Goal: Transaction & Acquisition: Subscribe to service/newsletter

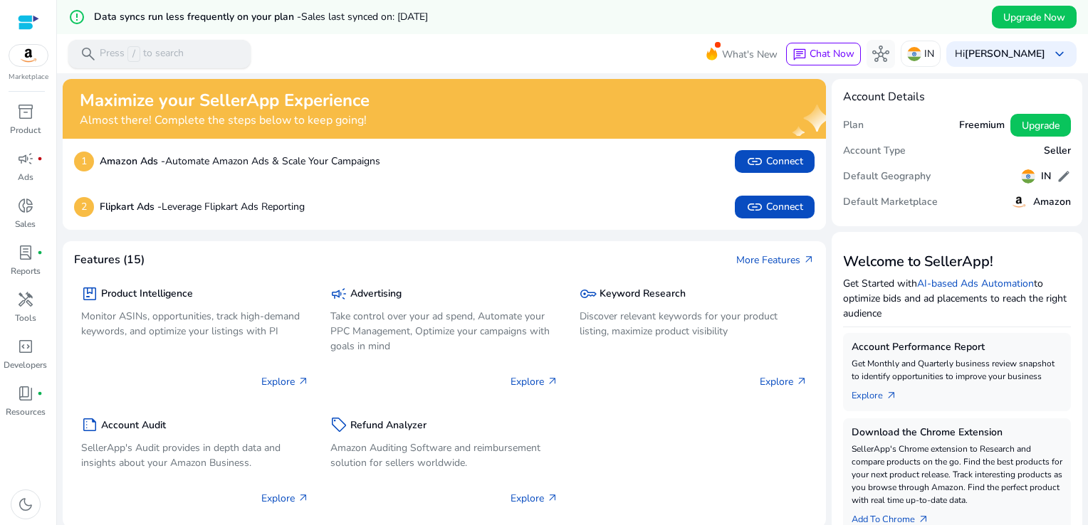
click at [228, 50] on div "search Press / to search" at bounding box center [159, 54] width 182 height 28
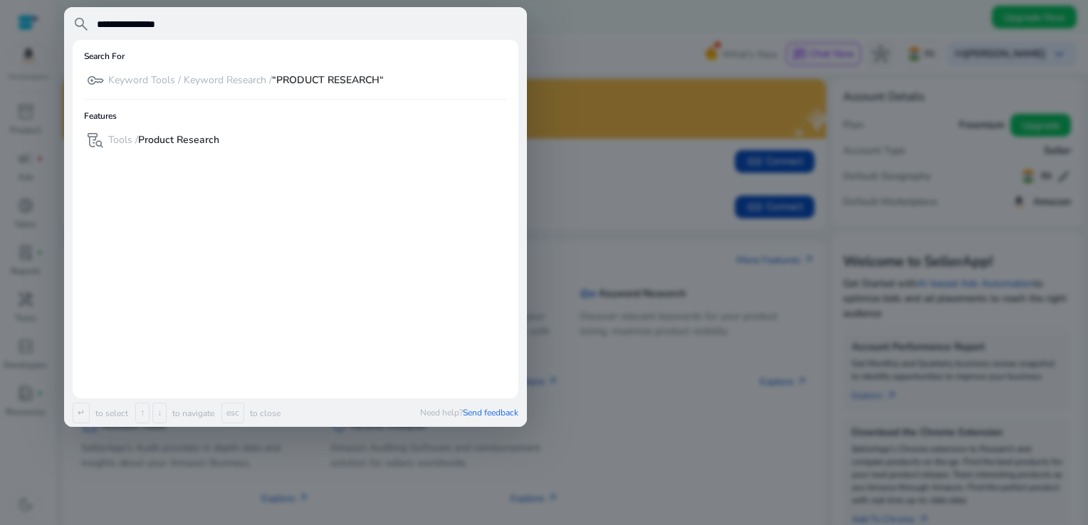
type input "**********"
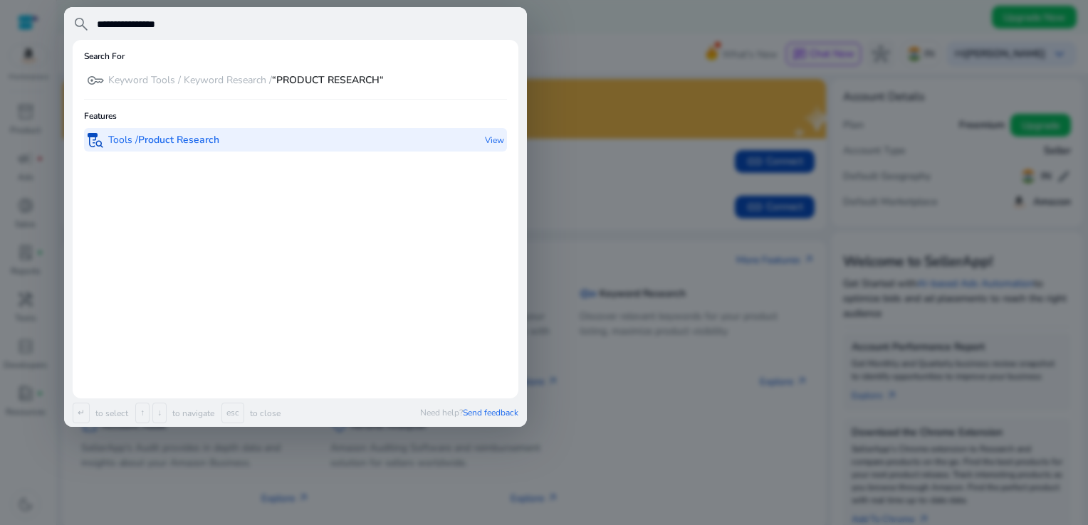
click at [208, 130] on div "lab_research Tools / Product Research" at bounding box center [153, 139] width 132 height 23
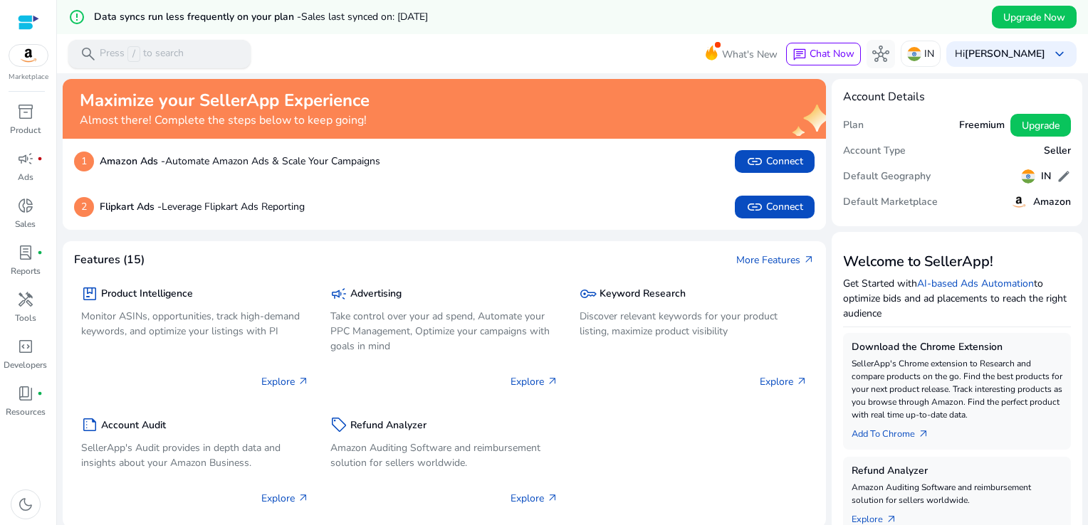
click at [191, 43] on div "search Press / to search" at bounding box center [159, 54] width 182 height 28
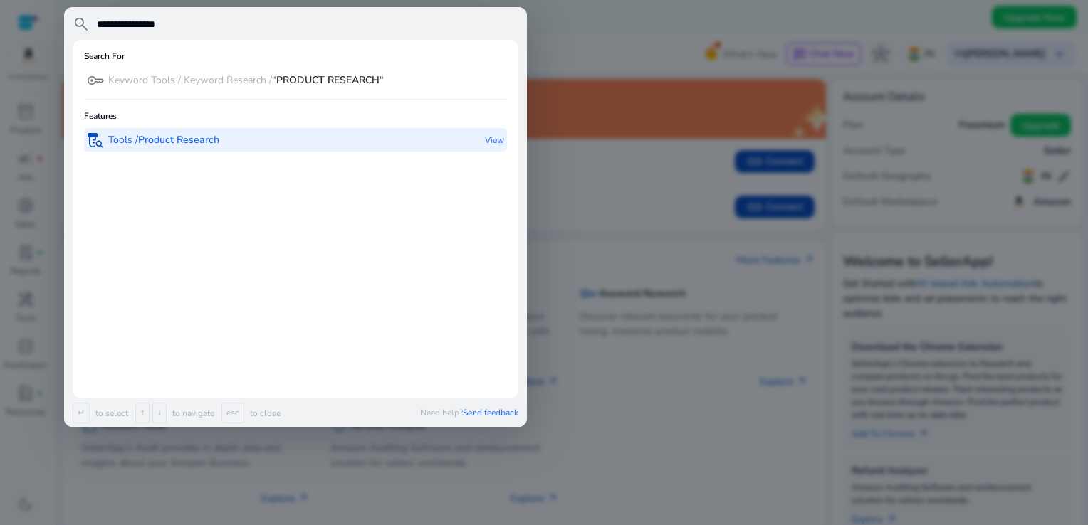
type input "**********"
click at [134, 129] on div "lab_research Tools / Product Research" at bounding box center [153, 139] width 132 height 23
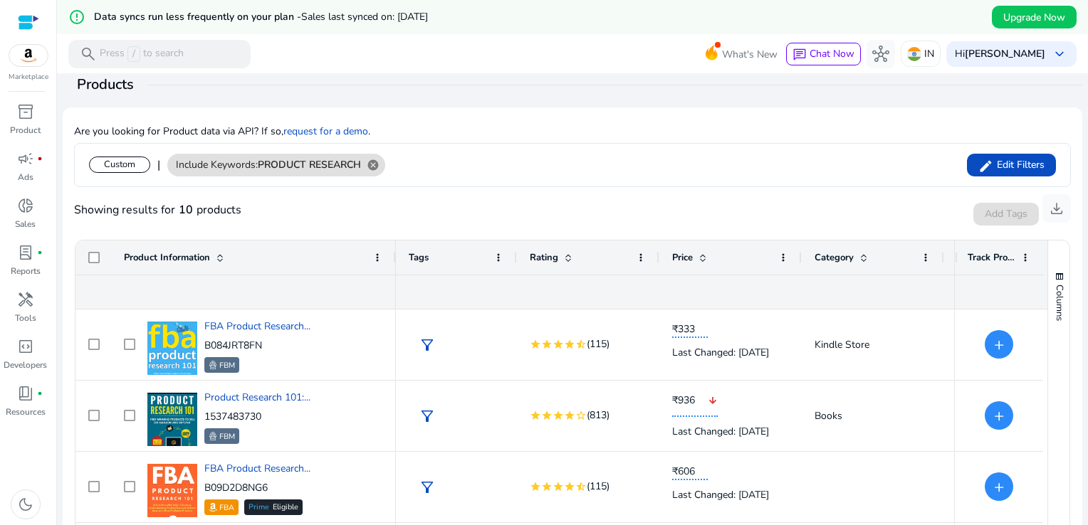
scroll to position [224, 0]
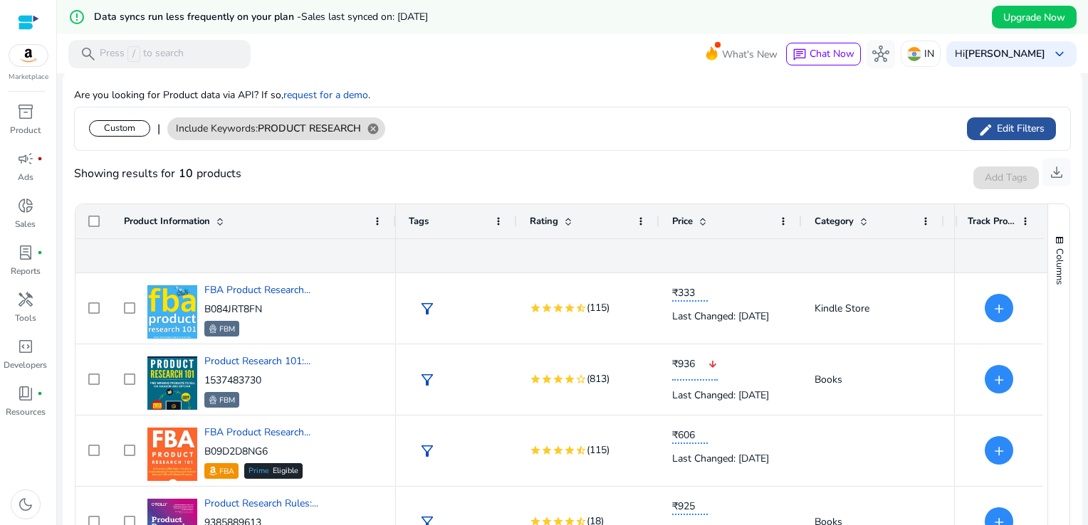
click at [1014, 117] on span at bounding box center [1011, 129] width 89 height 34
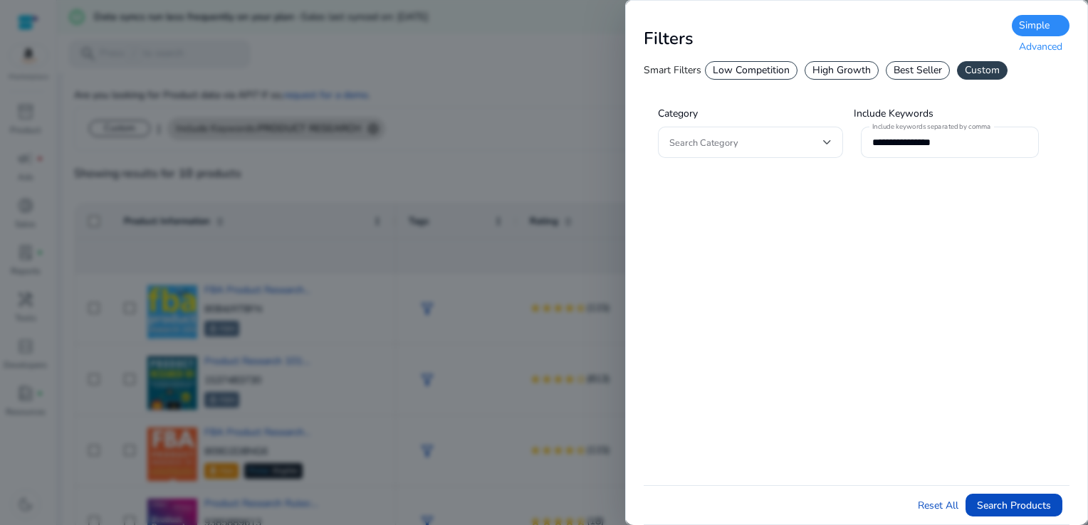
click at [1034, 50] on div "Advanced" at bounding box center [1040, 46] width 58 height 21
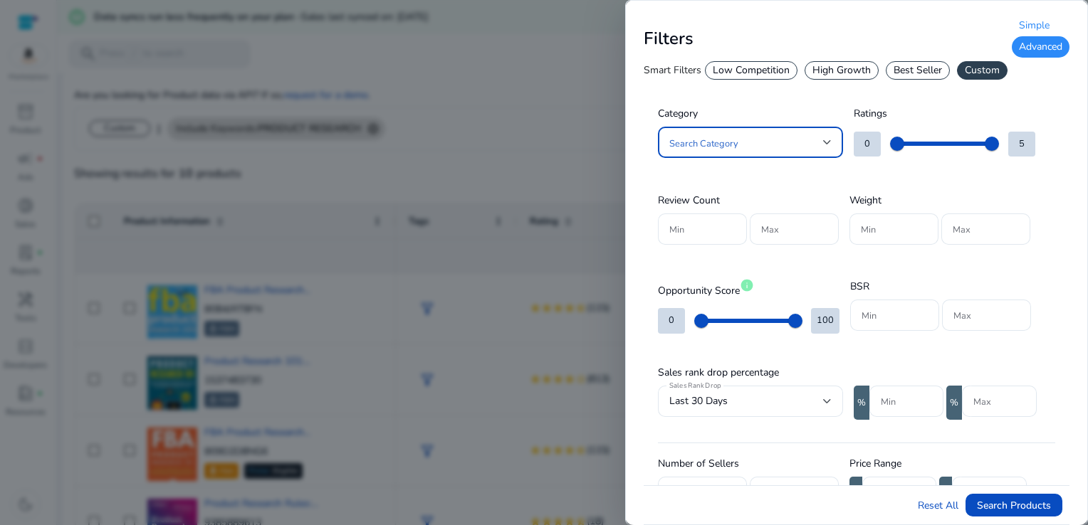
click at [827, 142] on div at bounding box center [827, 143] width 9 height 6
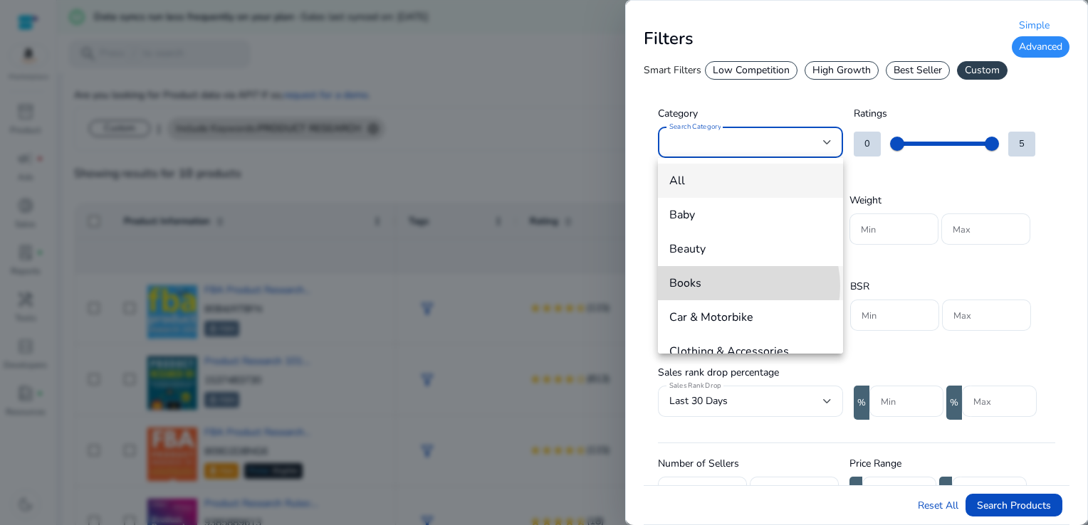
click at [735, 286] on span "Books" at bounding box center [750, 283] width 162 height 16
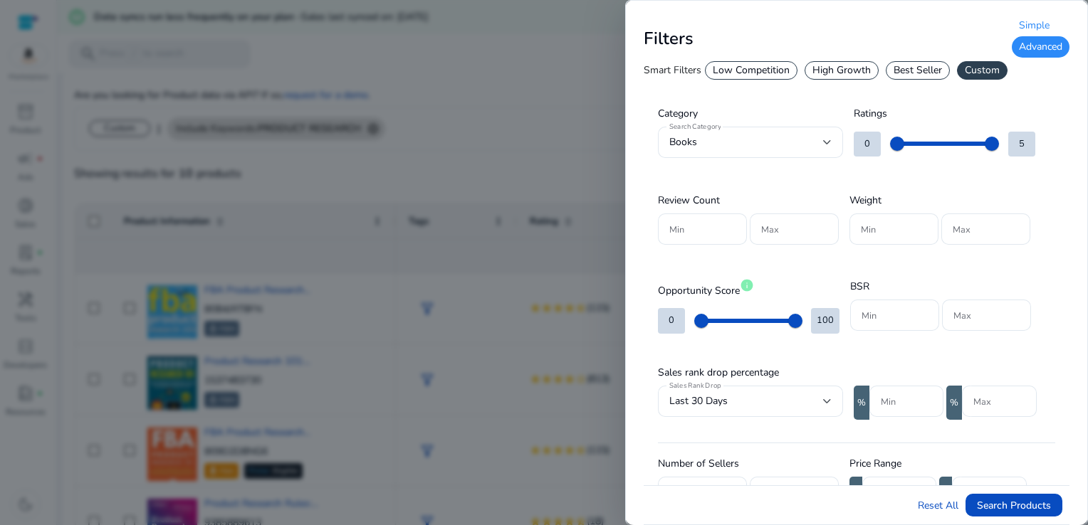
click at [587, 47] on div at bounding box center [544, 262] width 1088 height 525
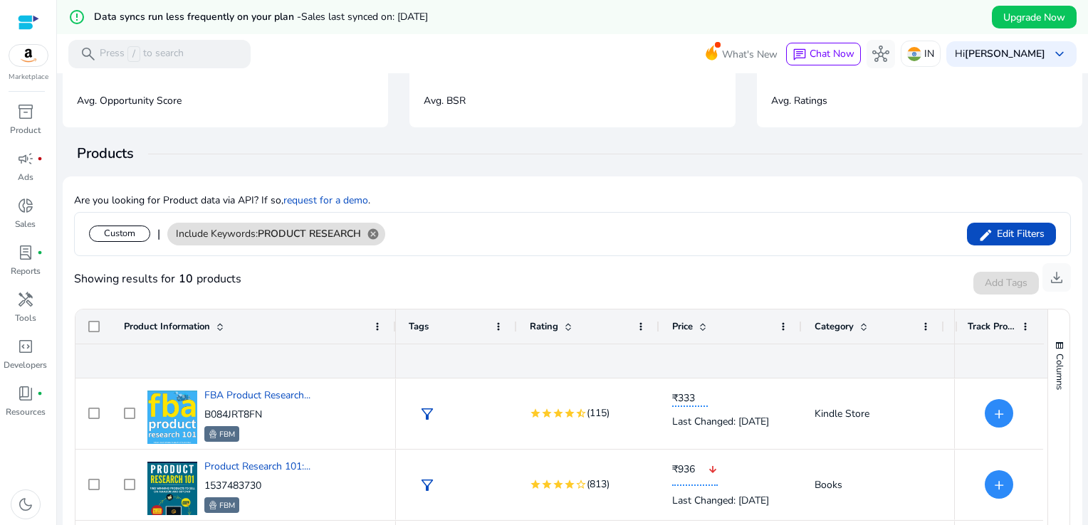
scroll to position [0, 0]
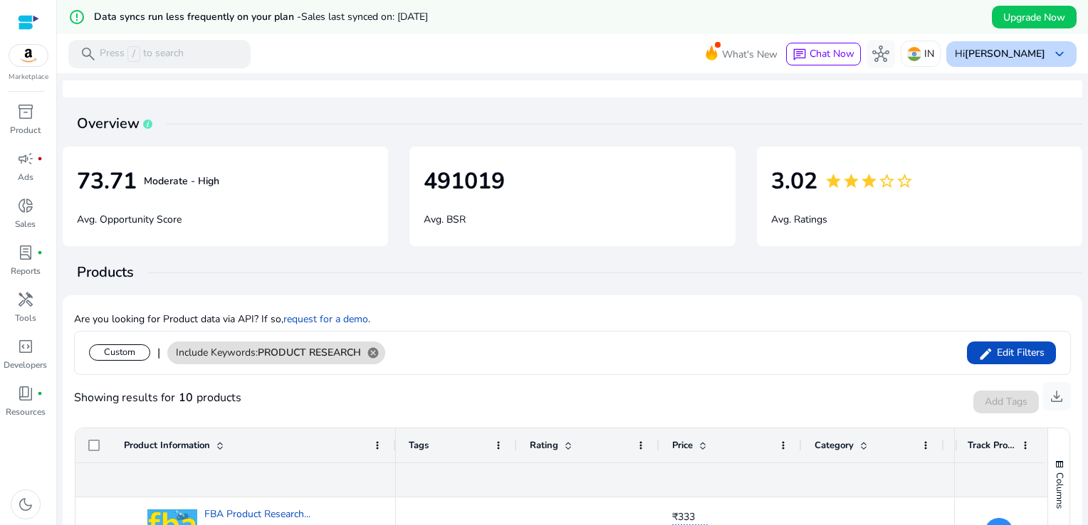
click at [1053, 54] on span "keyboard_arrow_down" at bounding box center [1059, 54] width 17 height 17
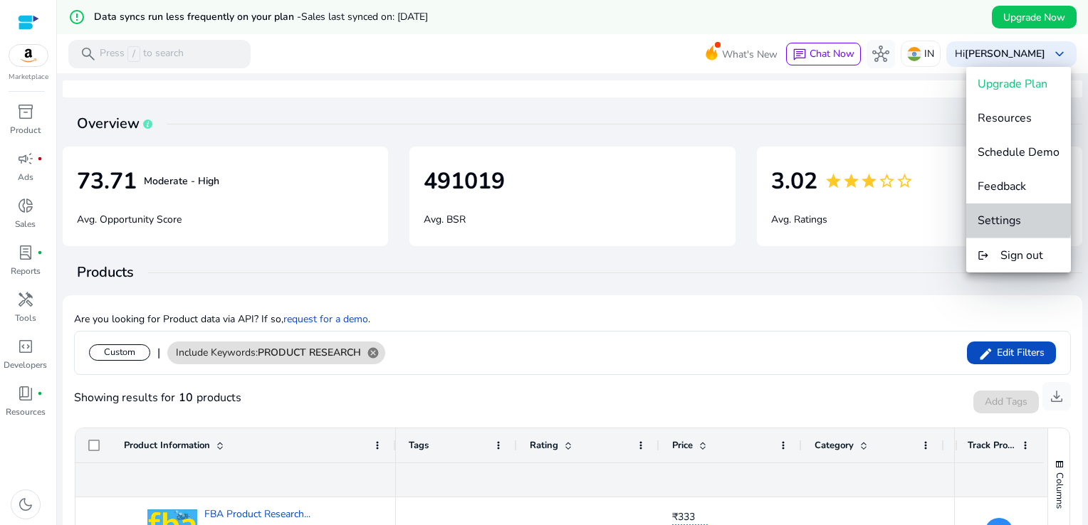
click at [1016, 219] on span "Settings" at bounding box center [998, 221] width 43 height 16
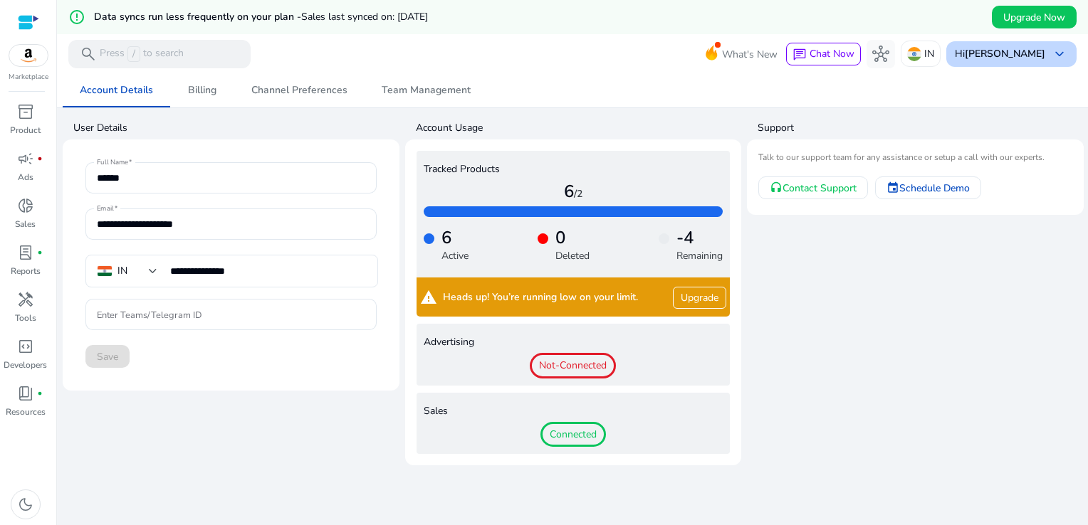
click at [1059, 58] on span "keyboard_arrow_down" at bounding box center [1059, 54] width 17 height 17
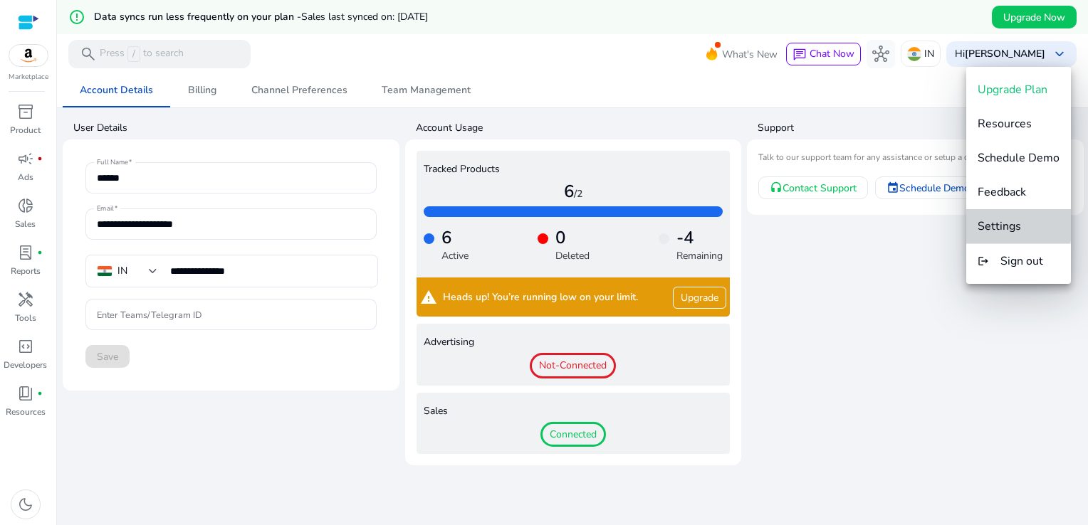
click at [1012, 224] on span "Settings" at bounding box center [998, 227] width 43 height 16
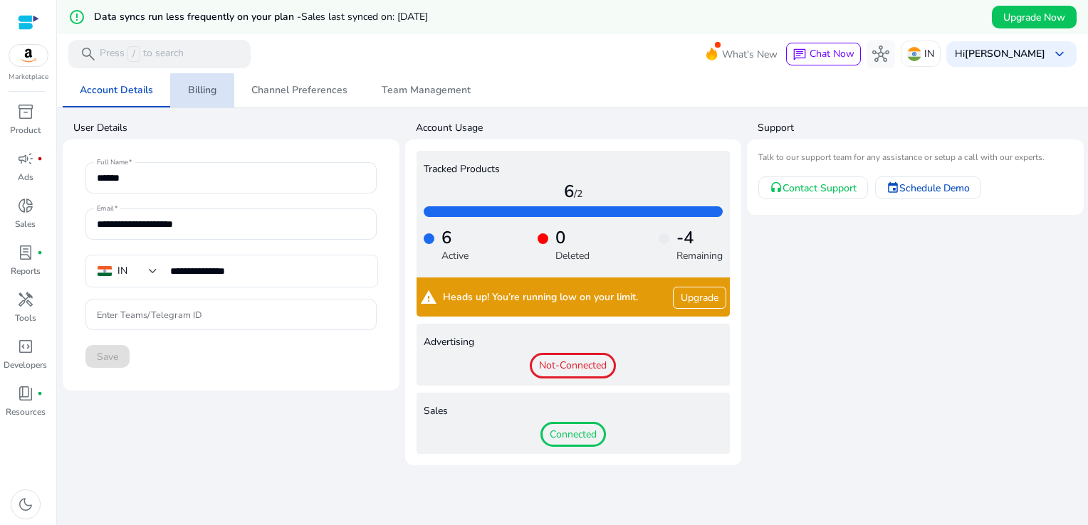
click at [205, 85] on span "Billing" at bounding box center [202, 90] width 28 height 10
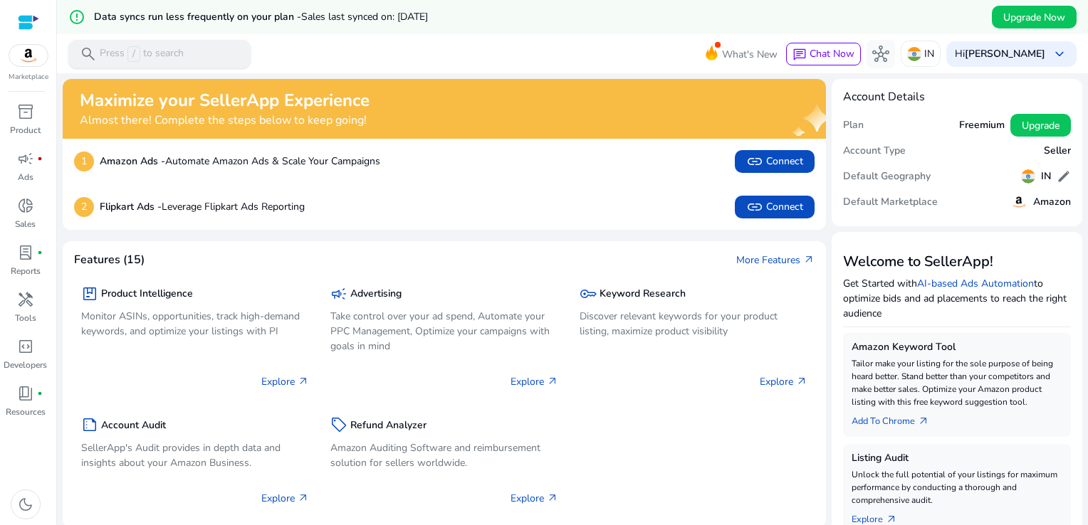
click at [118, 56] on p "Press / to search" at bounding box center [142, 54] width 84 height 16
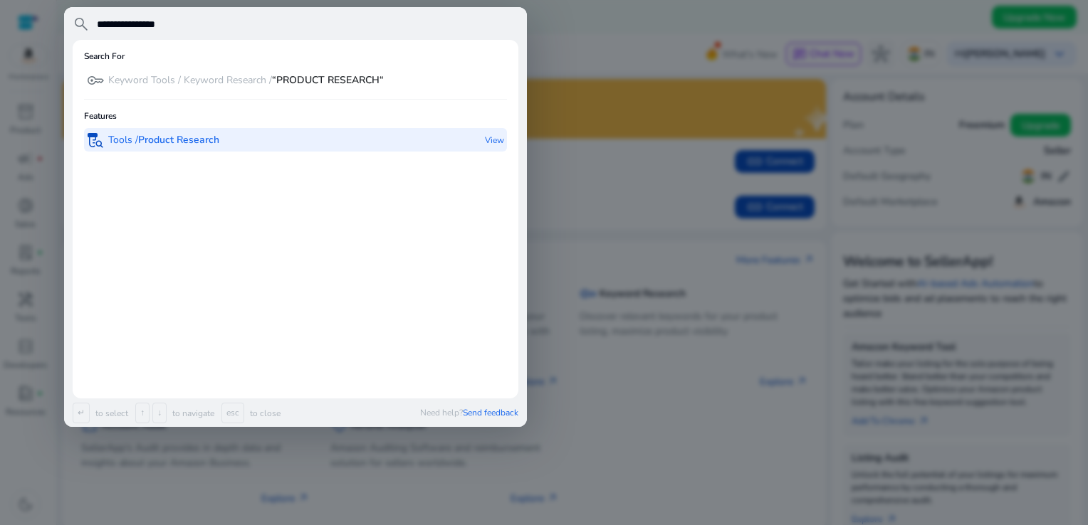
type input "**********"
click at [188, 144] on b "Product Research" at bounding box center [178, 140] width 81 height 14
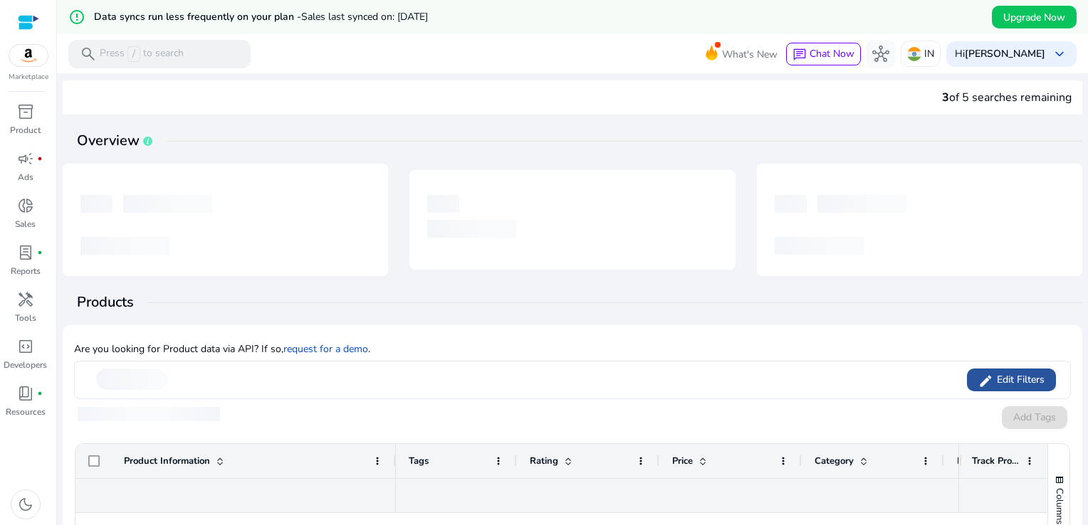
click at [1029, 373] on span "Edit Filters" at bounding box center [1018, 380] width 51 height 14
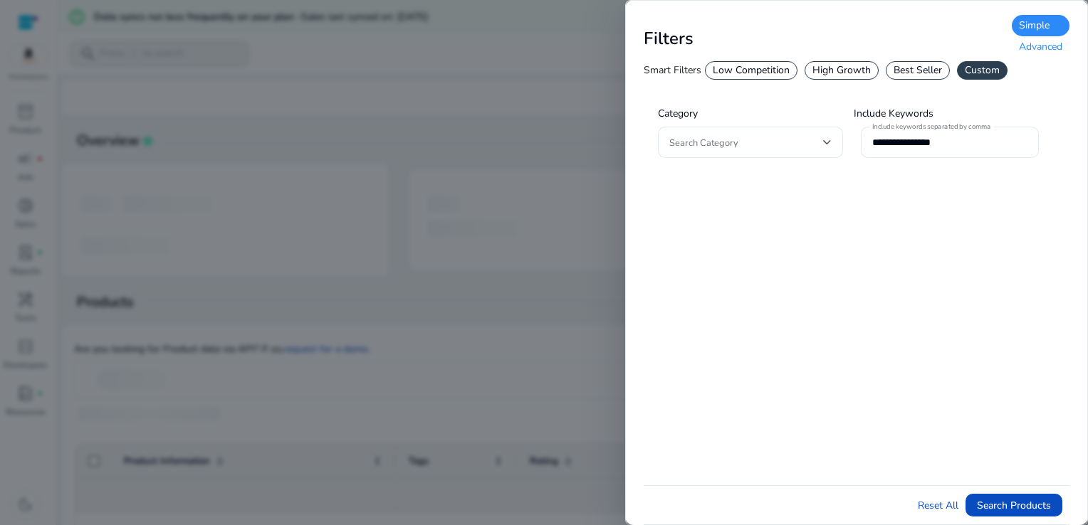
click at [1041, 42] on div "Advanced" at bounding box center [1040, 46] width 58 height 21
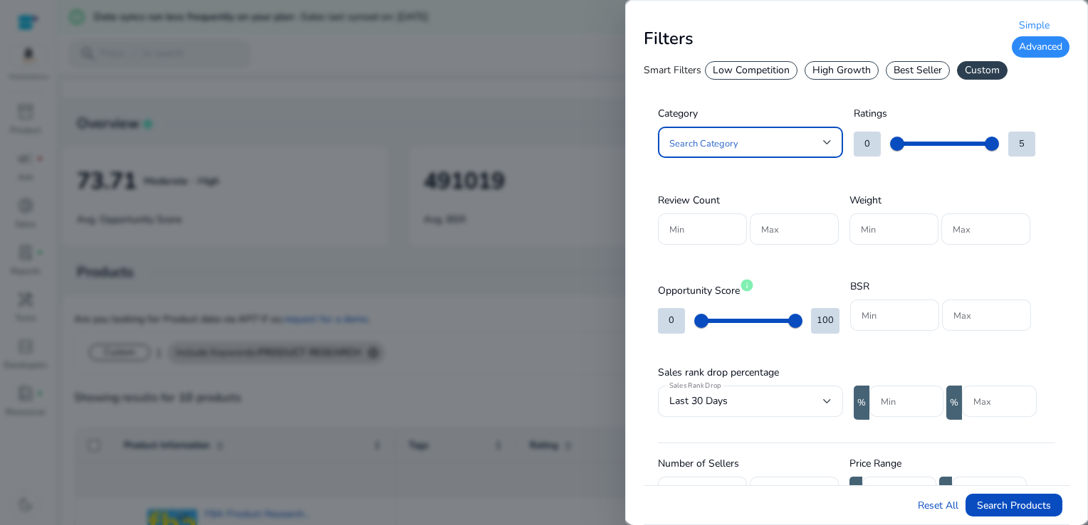
click at [824, 149] on div at bounding box center [827, 142] width 9 height 17
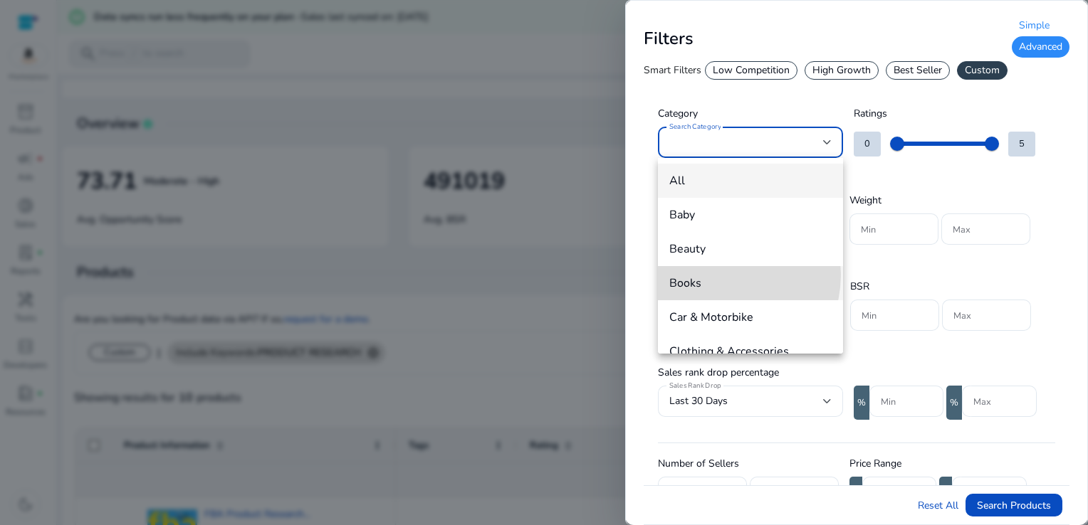
click at [718, 275] on span "Books" at bounding box center [750, 283] width 162 height 16
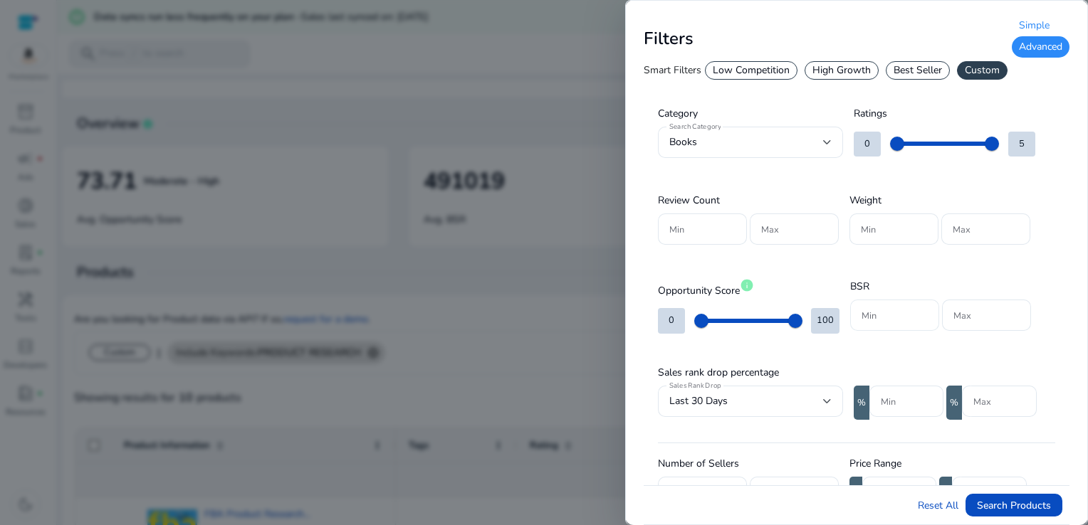
click at [898, 325] on div at bounding box center [894, 315] width 66 height 31
type input "*****"
click at [954, 317] on input "Max" at bounding box center [986, 316] width 66 height 16
type input "******"
drag, startPoint x: 1069, startPoint y: 301, endPoint x: 1082, endPoint y: 383, distance: 82.9
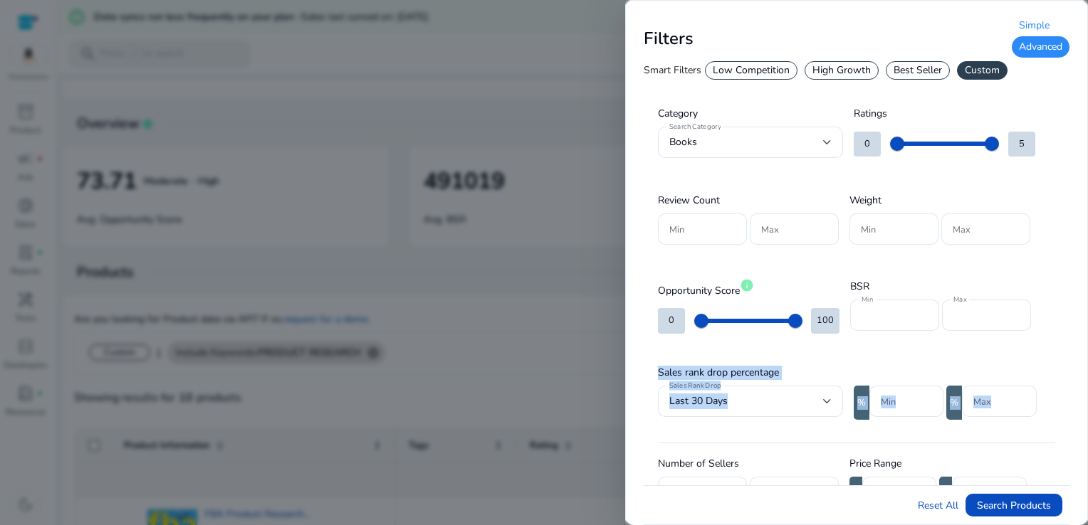
click at [1082, 383] on div "**********" at bounding box center [856, 262] width 463 height 525
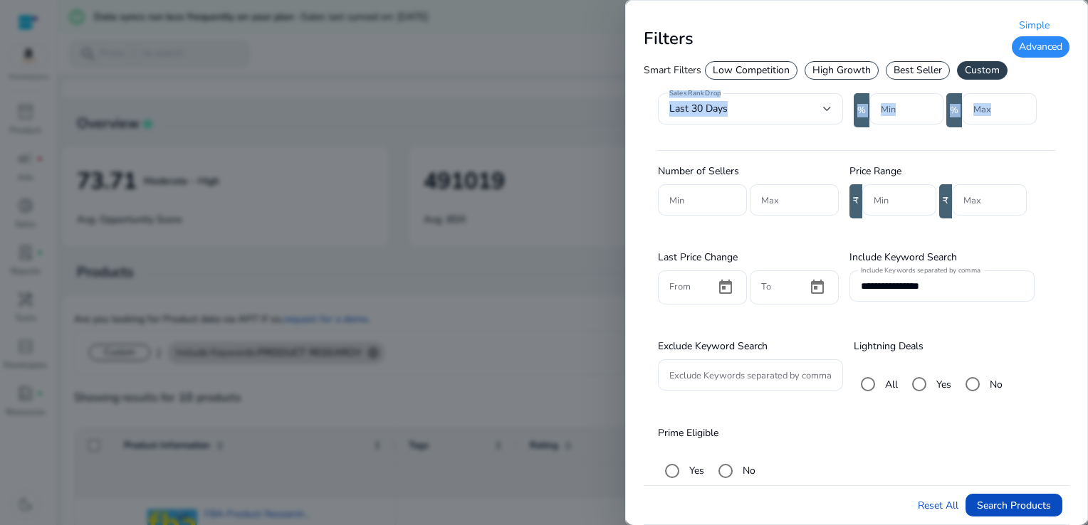
scroll to position [299, 0]
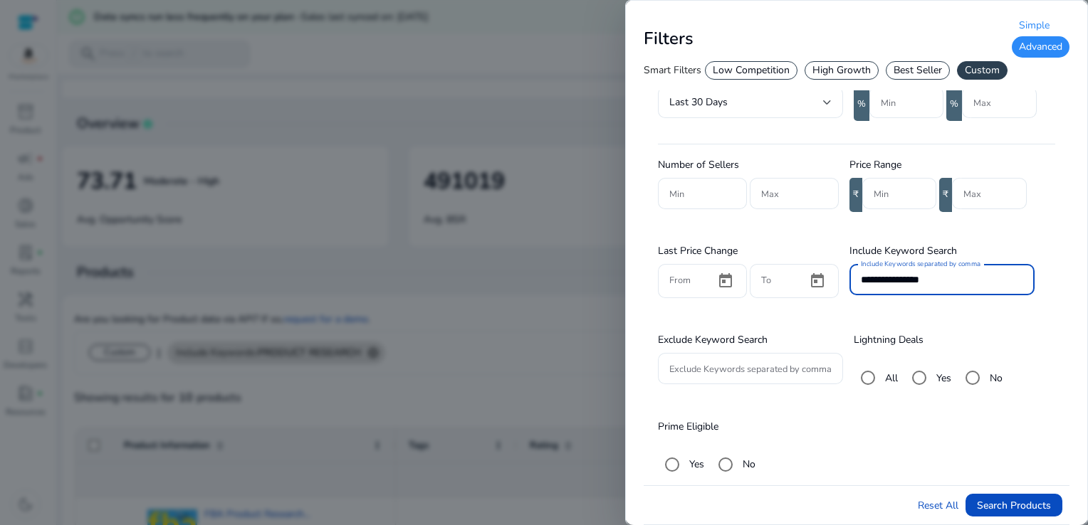
click at [984, 283] on input "**********" at bounding box center [942, 280] width 162 height 16
type input "*"
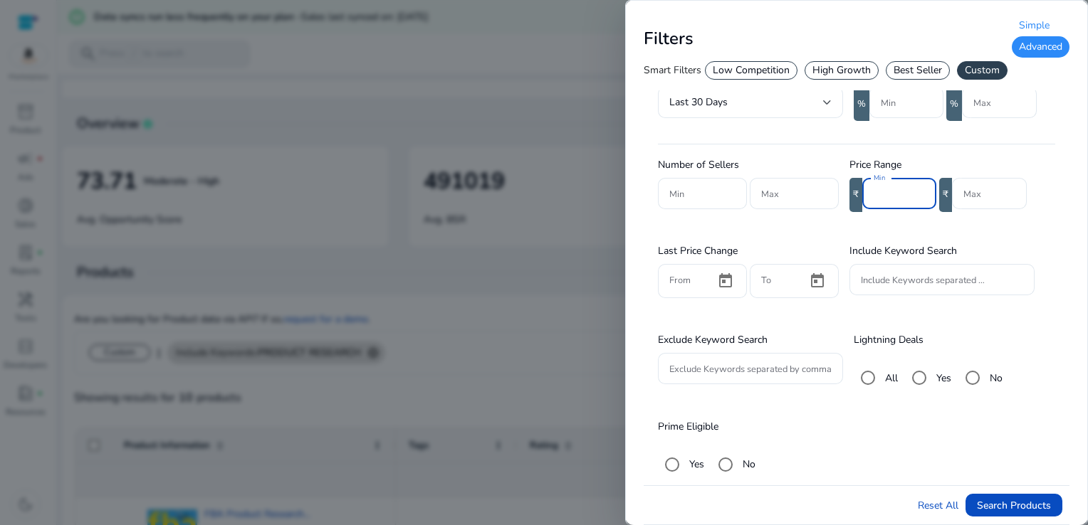
click at [903, 196] on input "Min" at bounding box center [898, 194] width 51 height 16
type input "*"
type input "***"
click at [989, 508] on span "Search Products" at bounding box center [1014, 505] width 74 height 15
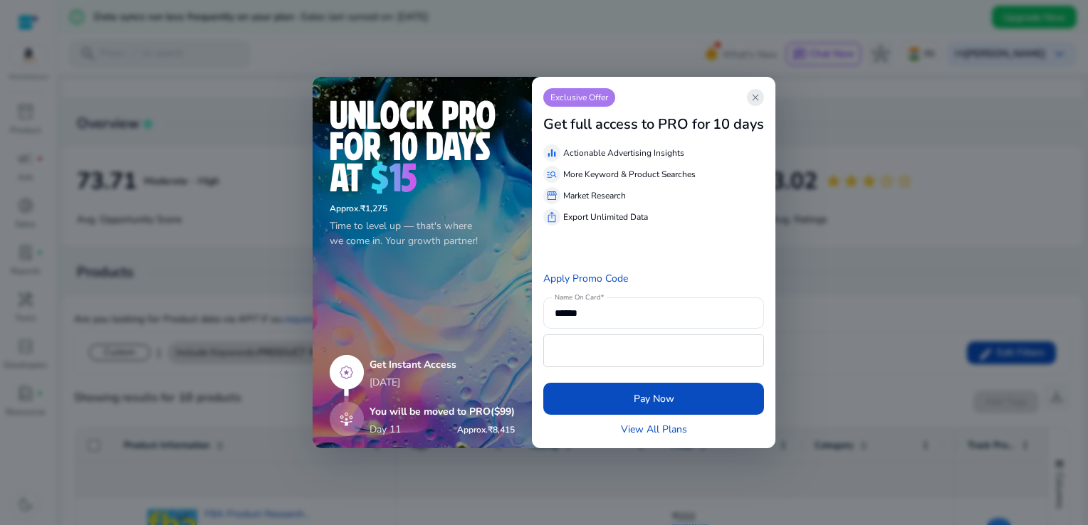
click at [755, 97] on span "close" at bounding box center [755, 97] width 11 height 11
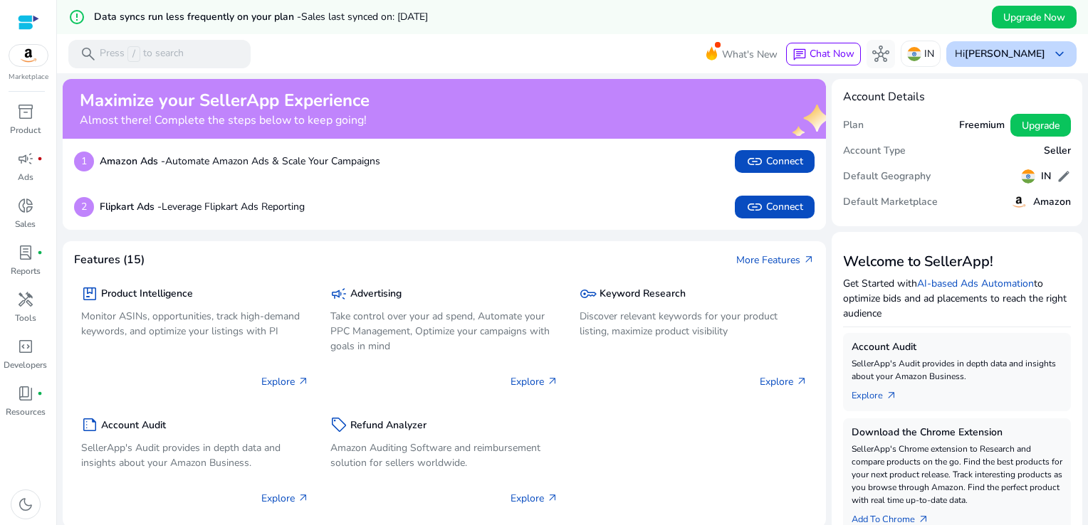
click at [1051, 56] on span "keyboard_arrow_down" at bounding box center [1059, 54] width 17 height 17
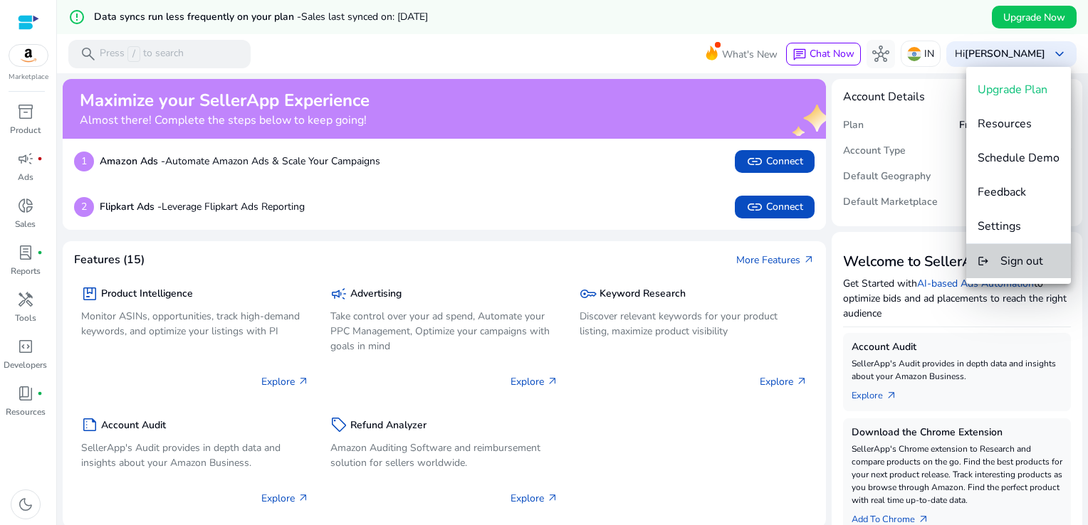
click at [1021, 269] on button "logout Sign out" at bounding box center [1018, 261] width 105 height 34
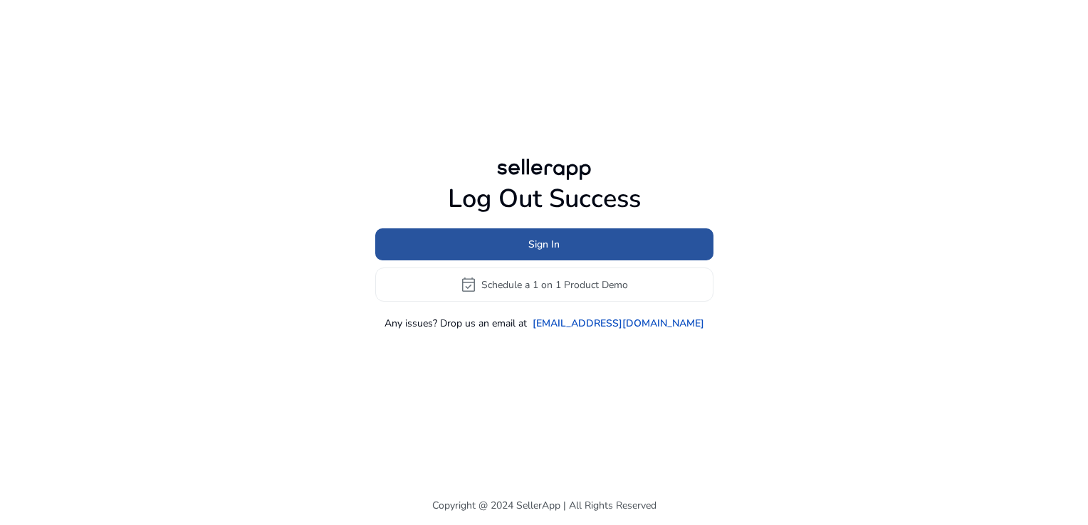
click at [609, 244] on span at bounding box center [544, 245] width 338 height 34
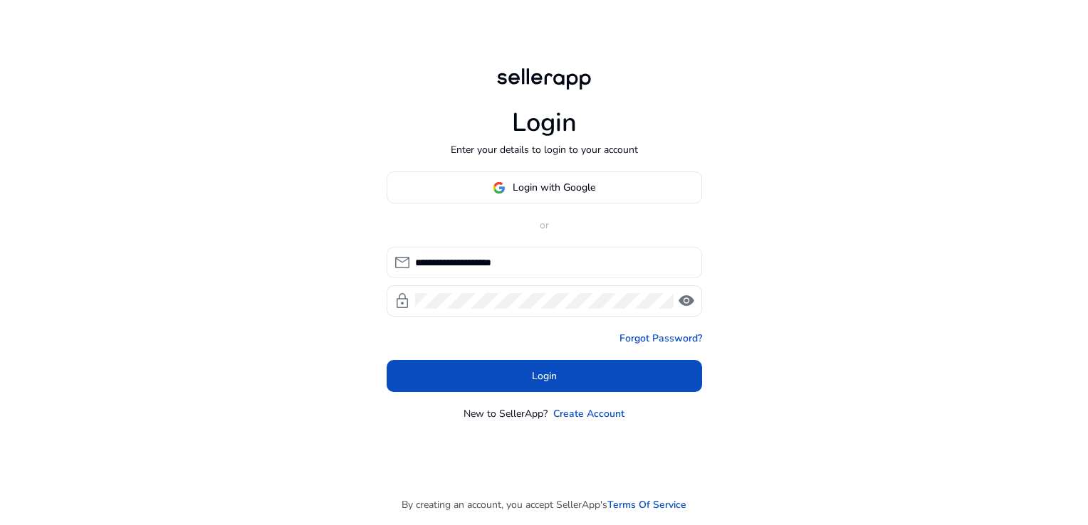
click at [569, 262] on input "**********" at bounding box center [552, 263] width 275 height 16
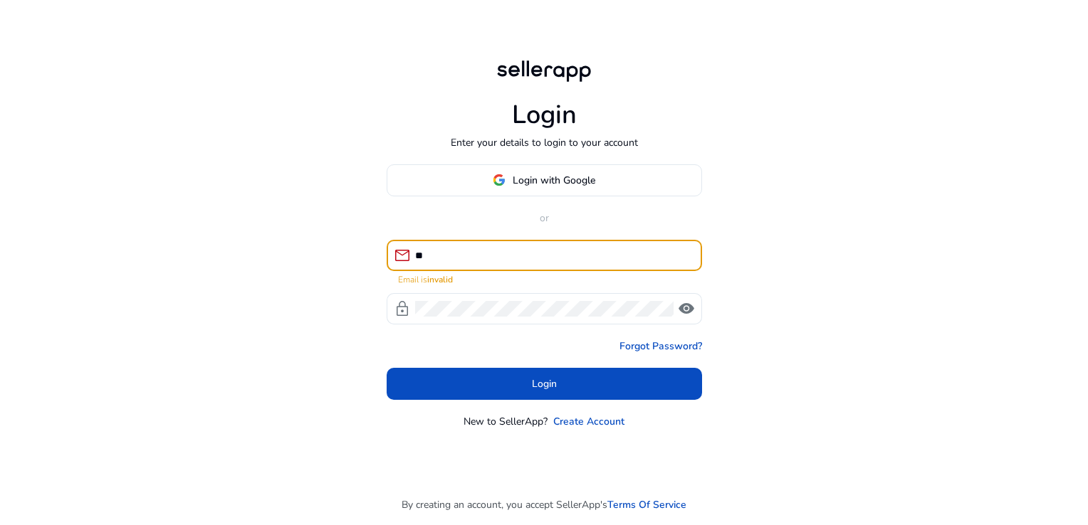
type input "*"
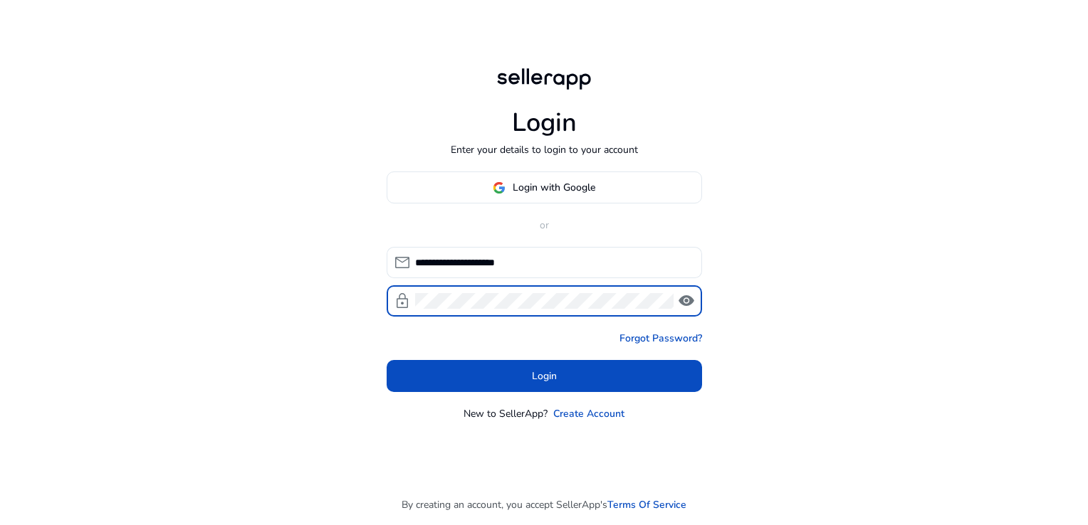
click at [413, 321] on form "**********" at bounding box center [544, 319] width 315 height 145
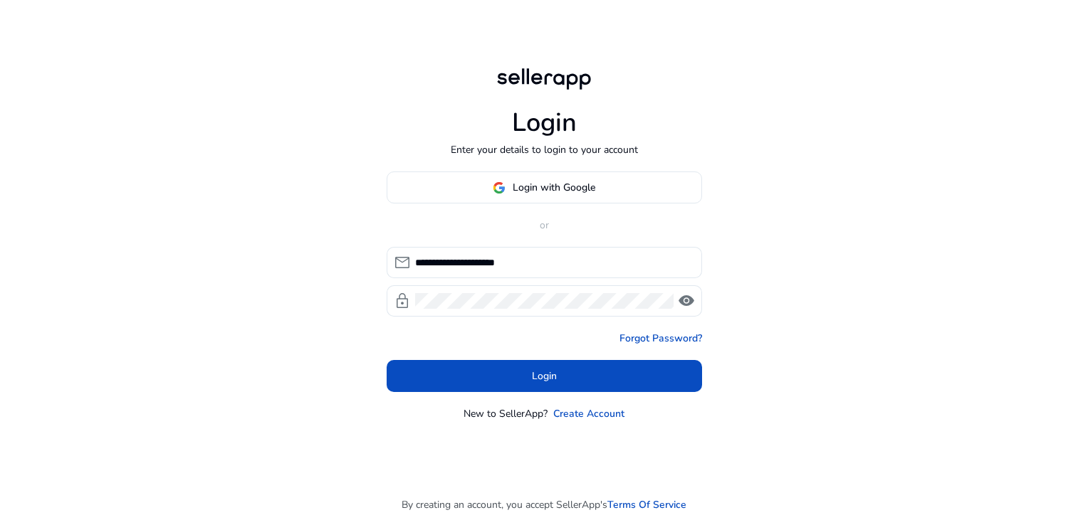
click at [788, 355] on div "**********" at bounding box center [544, 262] width 1088 height 525
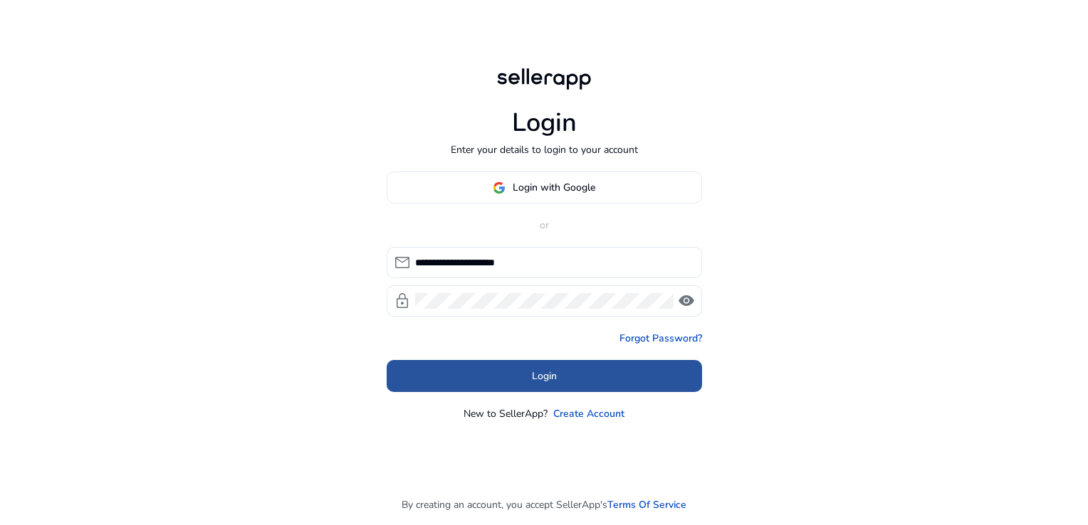
click at [567, 368] on span at bounding box center [544, 376] width 315 height 34
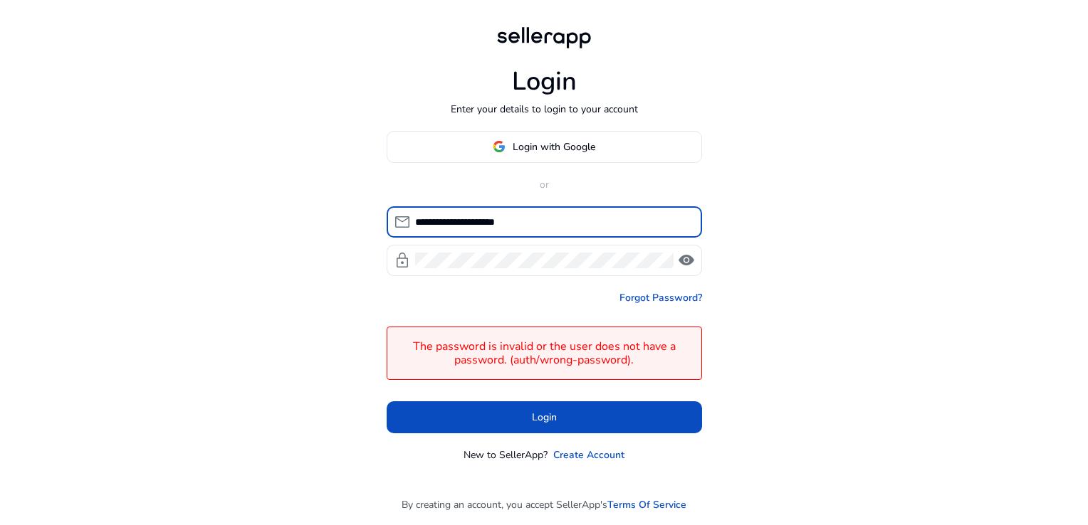
click at [550, 215] on input "**********" at bounding box center [552, 222] width 275 height 16
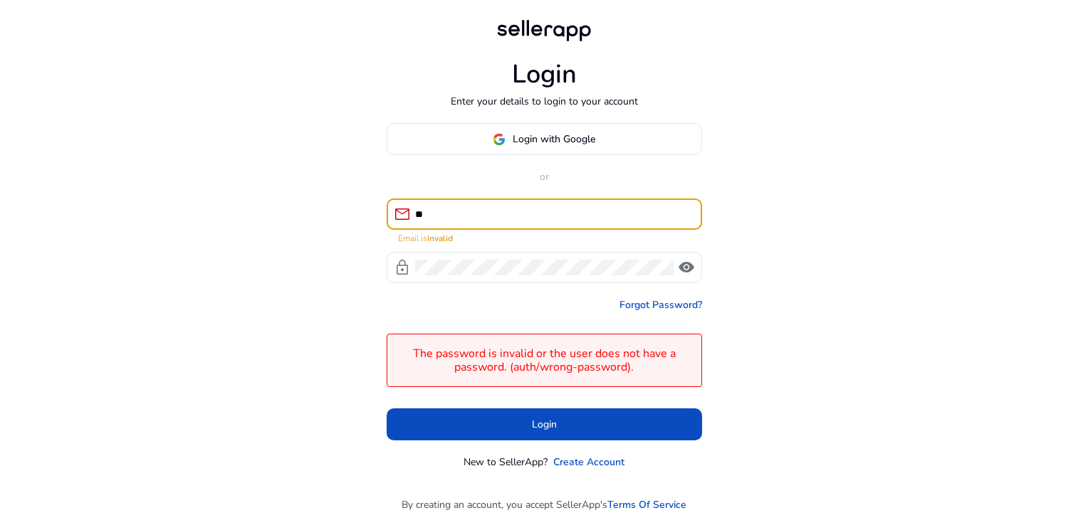
type input "*"
click at [515, 209] on input at bounding box center [552, 214] width 275 height 16
click at [457, 207] on input at bounding box center [552, 214] width 275 height 16
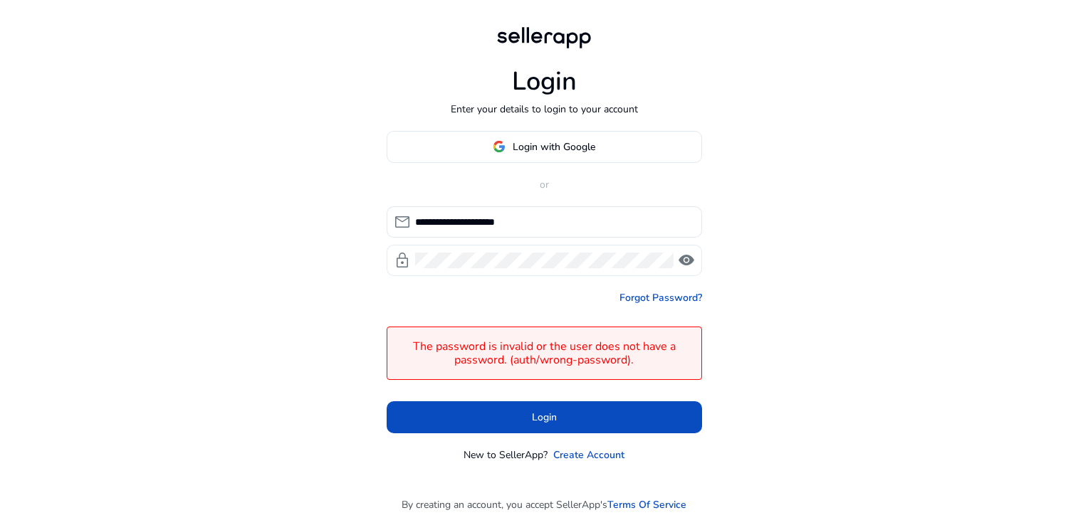
click at [478, 273] on div at bounding box center [544, 260] width 258 height 31
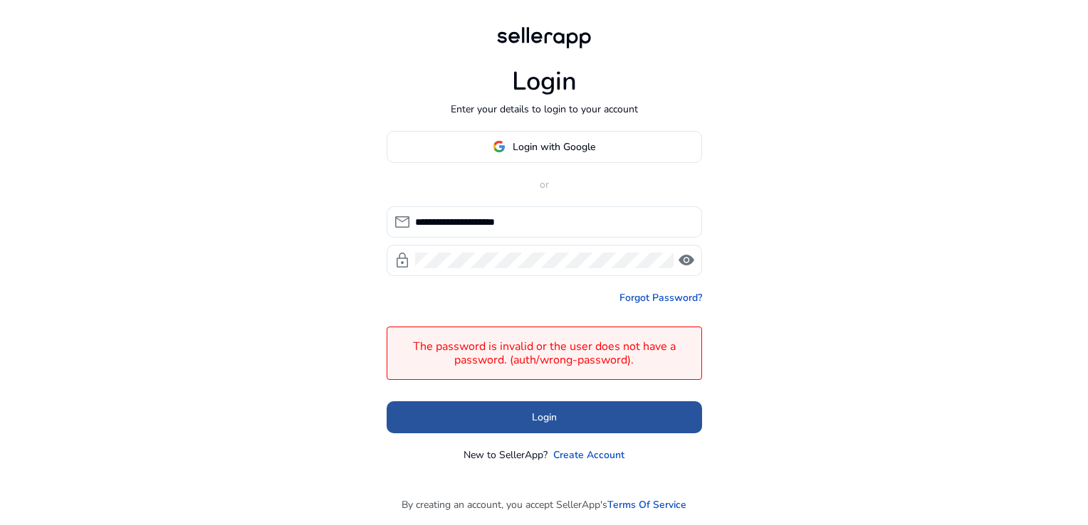
click at [560, 417] on span at bounding box center [544, 417] width 315 height 34
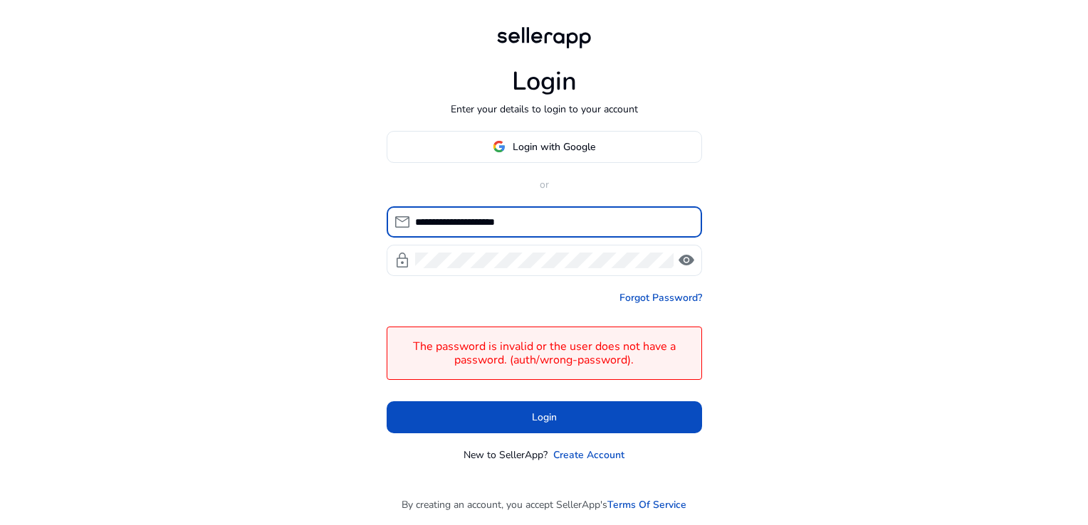
click at [539, 219] on input "**********" at bounding box center [552, 222] width 275 height 16
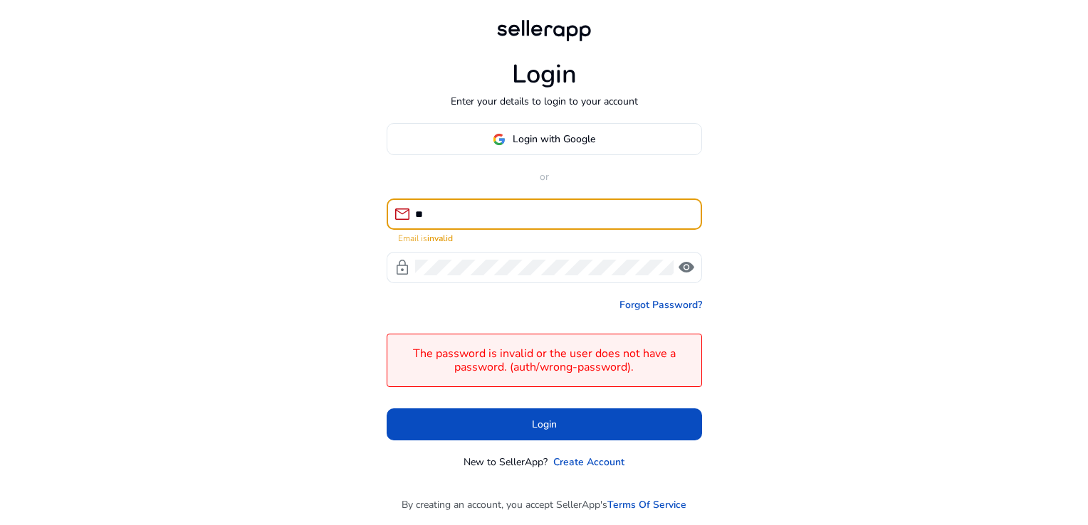
type input "*"
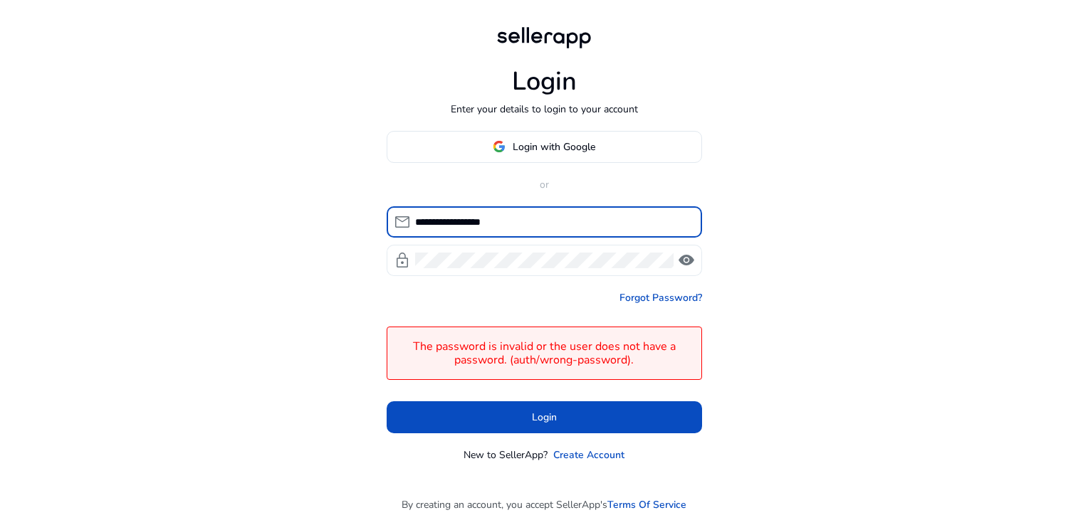
type input "**********"
click at [508, 252] on div at bounding box center [544, 260] width 258 height 31
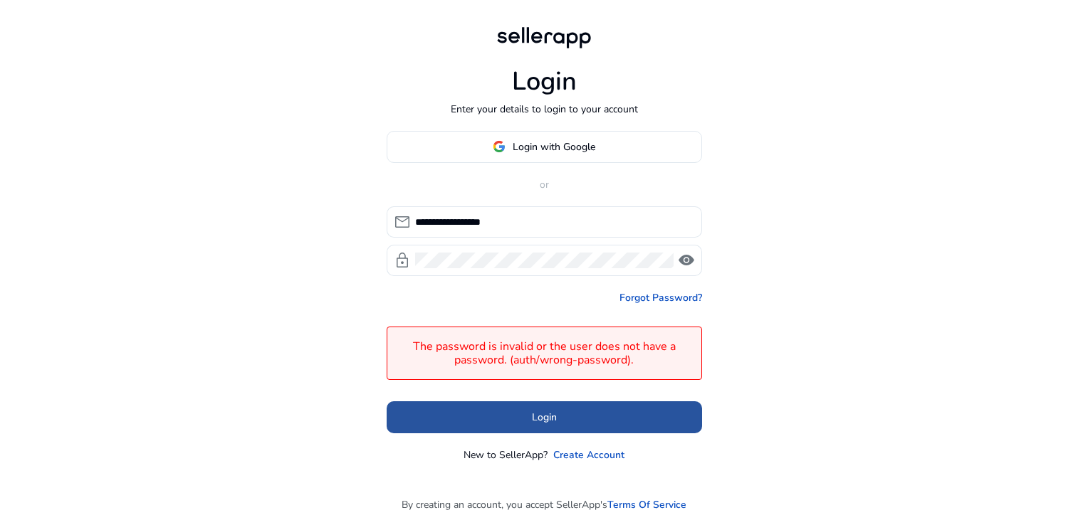
click at [493, 407] on span at bounding box center [544, 417] width 315 height 34
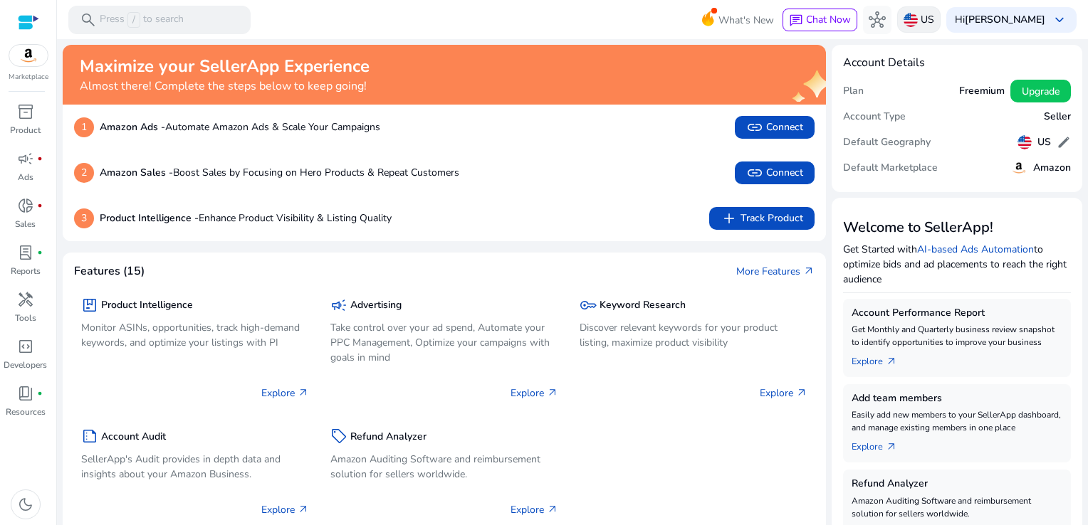
click at [934, 21] on p "US" at bounding box center [927, 19] width 14 height 25
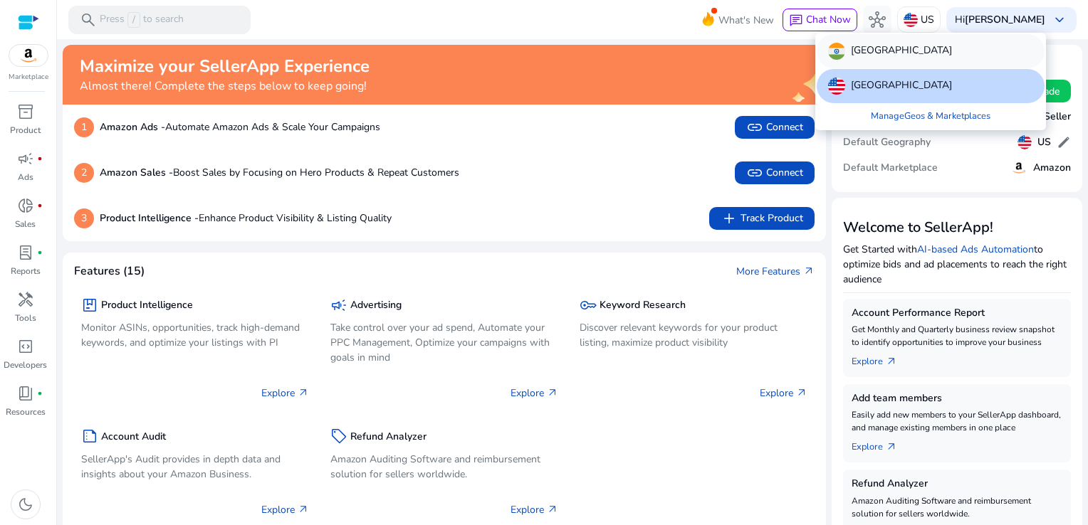
click at [918, 61] on div "[GEOGRAPHIC_DATA]" at bounding box center [930, 51] width 228 height 34
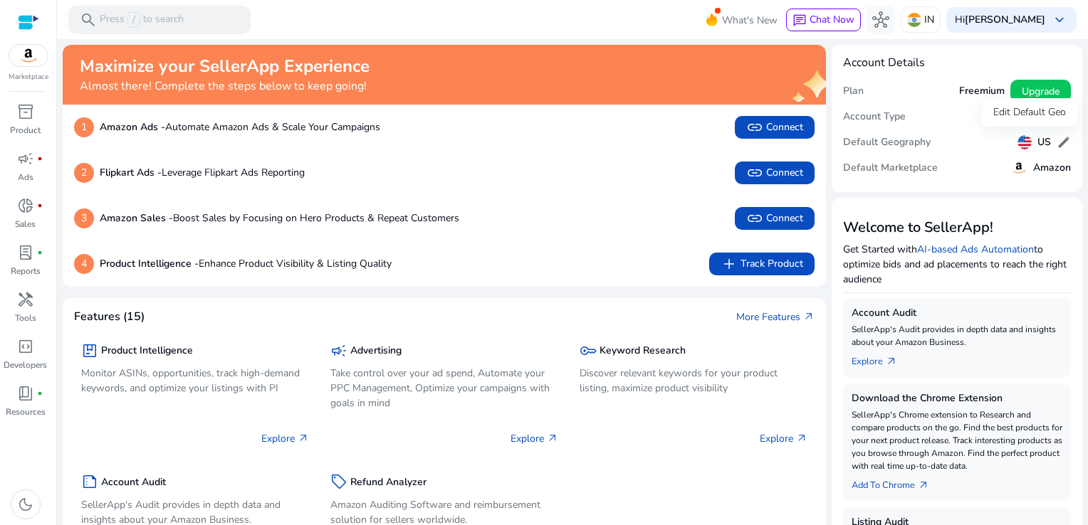
click at [1056, 143] on span "edit" at bounding box center [1063, 142] width 14 height 14
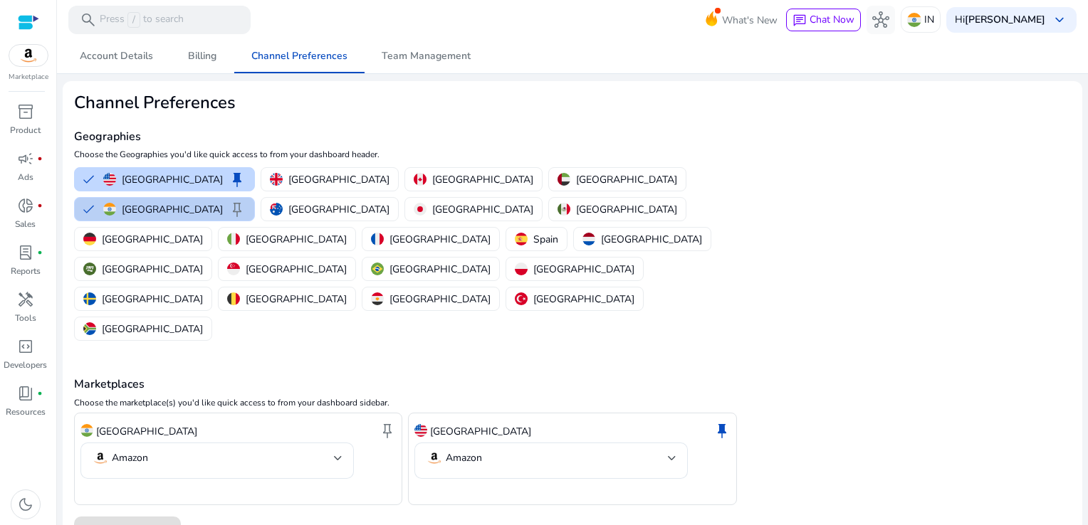
click at [246, 201] on div "India keep" at bounding box center [174, 209] width 142 height 17
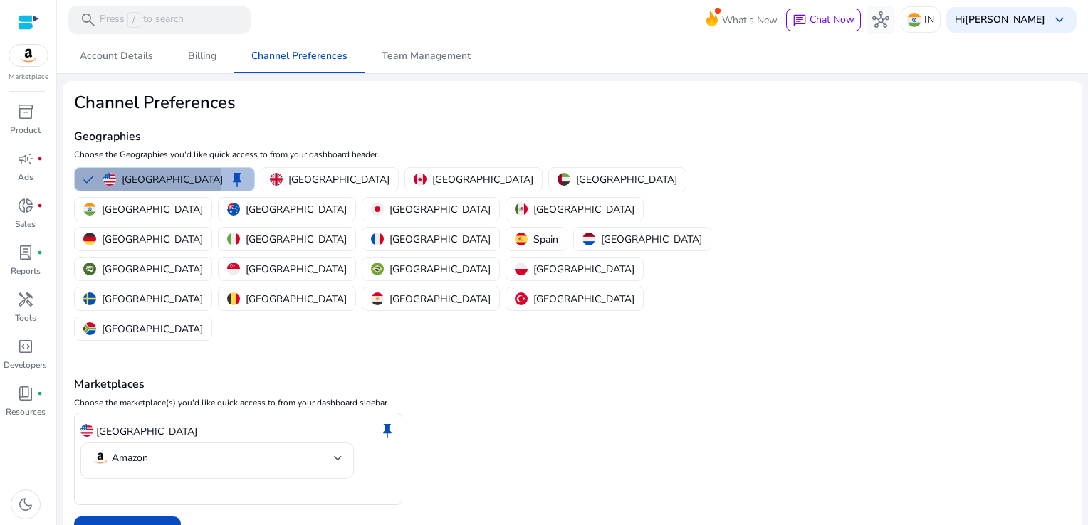
click at [147, 179] on p "[GEOGRAPHIC_DATA]" at bounding box center [172, 179] width 101 height 15
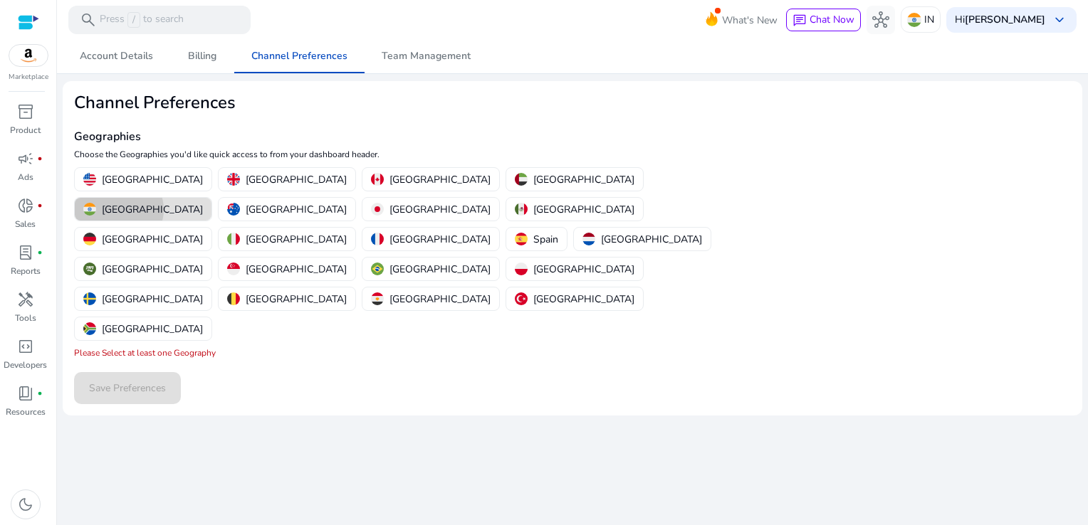
click at [203, 202] on p "[GEOGRAPHIC_DATA]" at bounding box center [152, 209] width 101 height 15
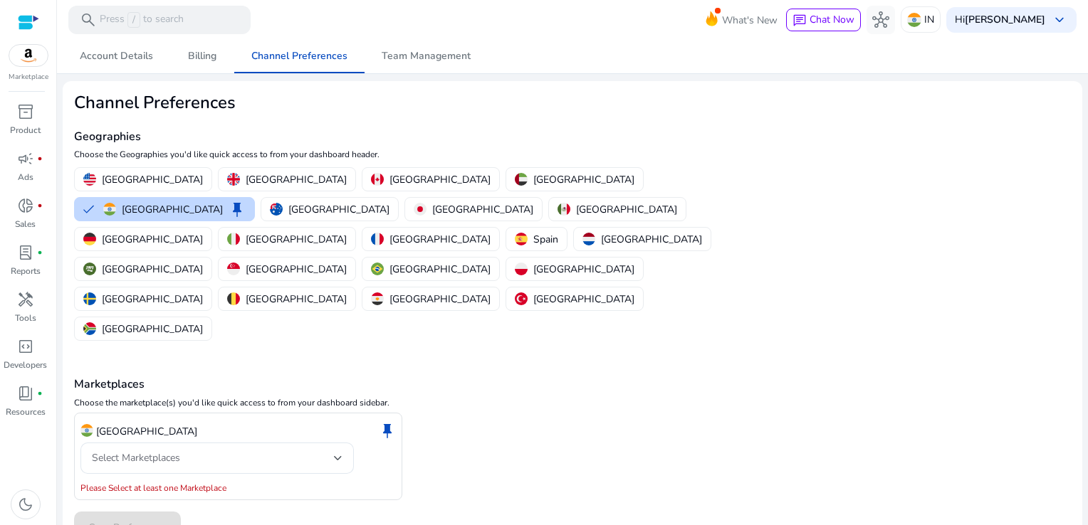
click at [27, 30] on div at bounding box center [28, 22] width 21 height 16
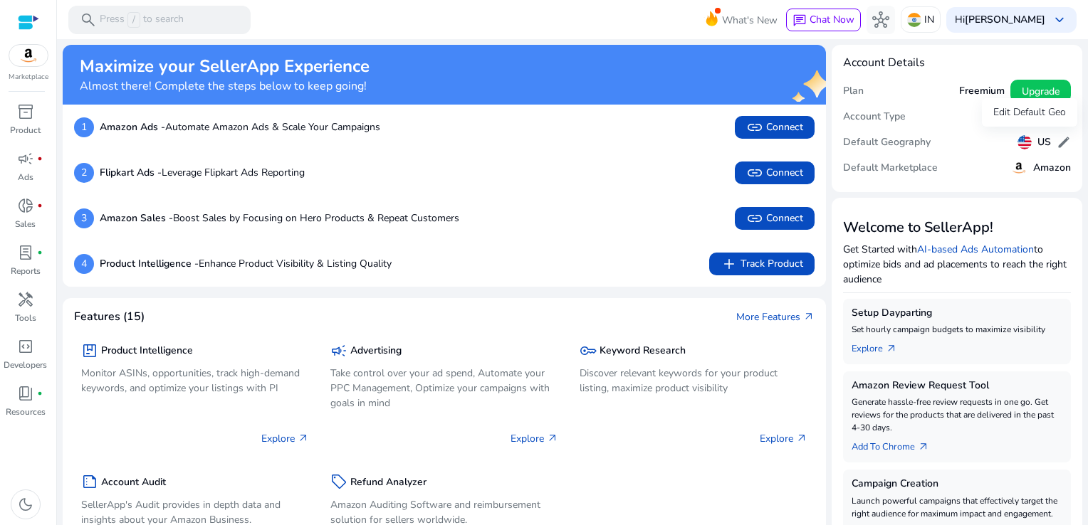
click at [1059, 144] on span "edit" at bounding box center [1063, 142] width 14 height 14
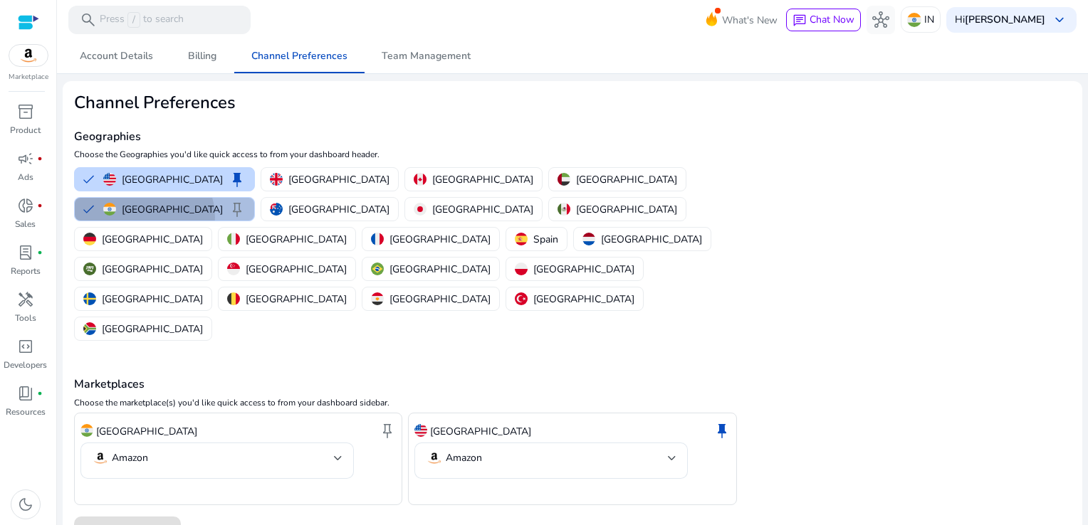
click at [246, 201] on div "India keep" at bounding box center [174, 209] width 142 height 17
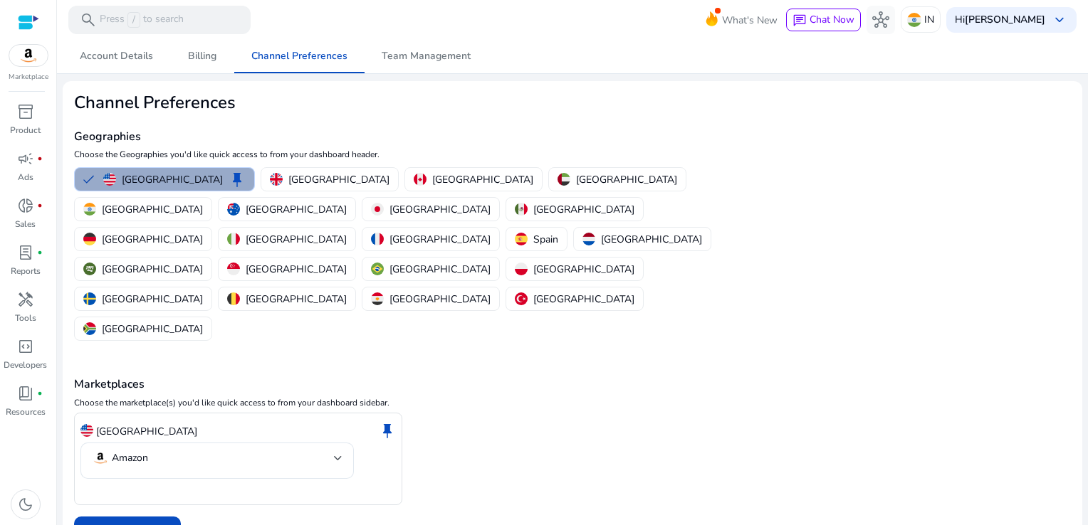
click at [166, 181] on p "[GEOGRAPHIC_DATA]" at bounding box center [172, 179] width 101 height 15
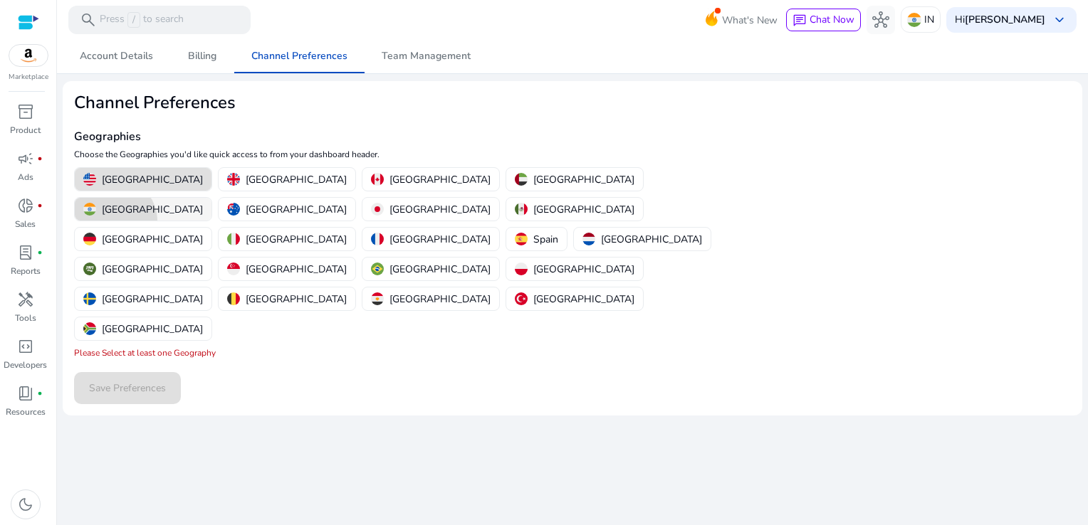
click at [212, 197] on mat-chip-option "[GEOGRAPHIC_DATA]" at bounding box center [143, 209] width 138 height 24
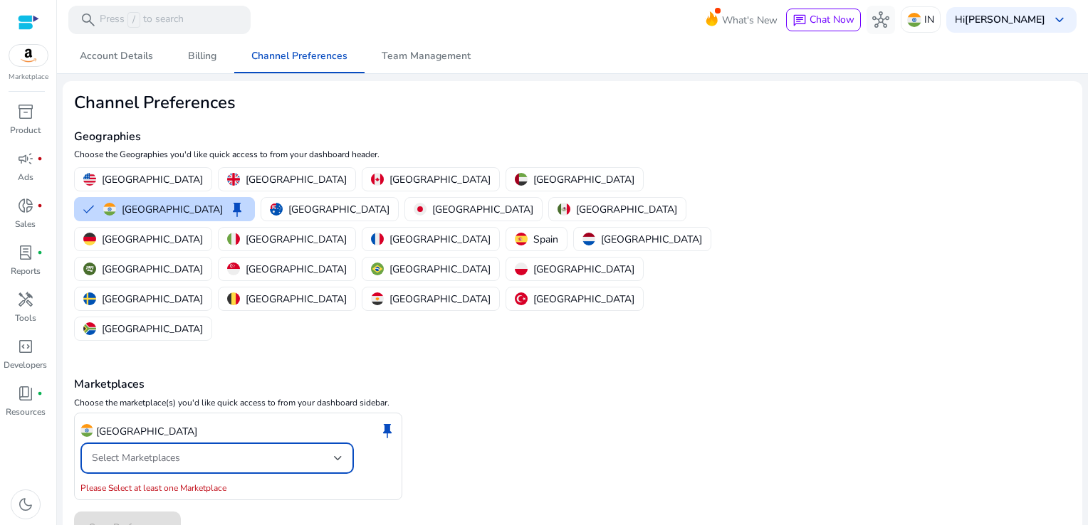
click at [237, 451] on div "Select Marketplaces" at bounding box center [213, 459] width 242 height 16
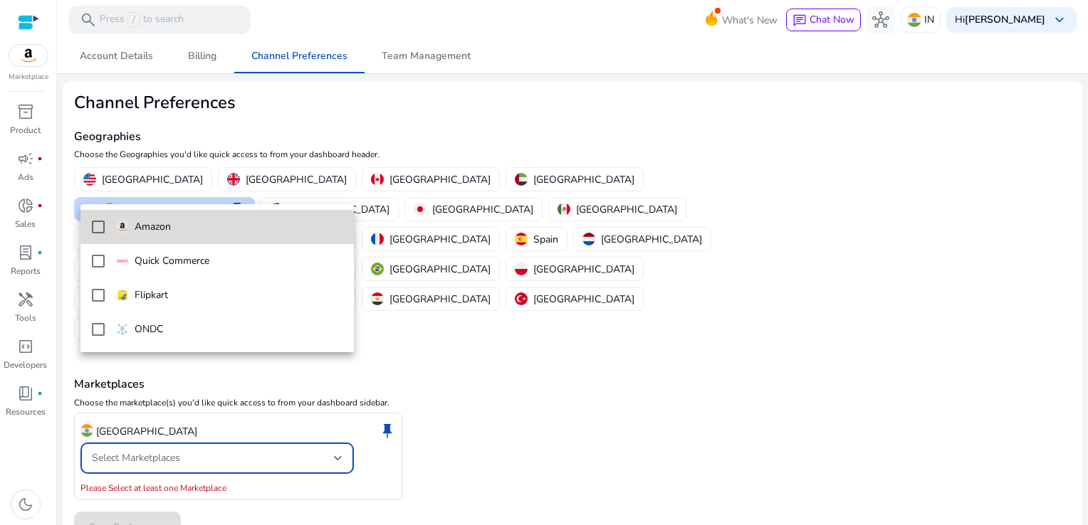
click at [166, 219] on p "Amazon" at bounding box center [153, 227] width 36 height 16
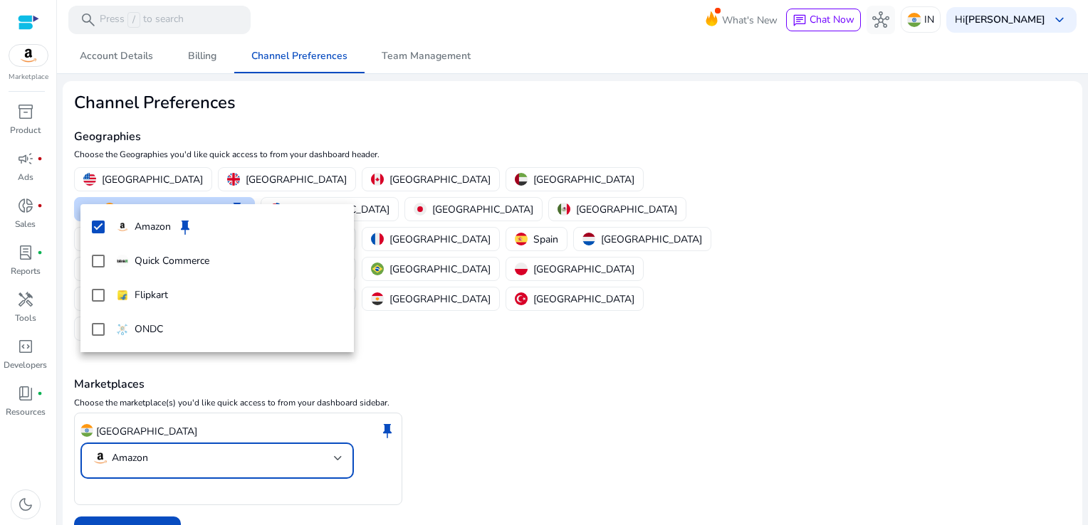
click at [115, 458] on div at bounding box center [544, 262] width 1088 height 525
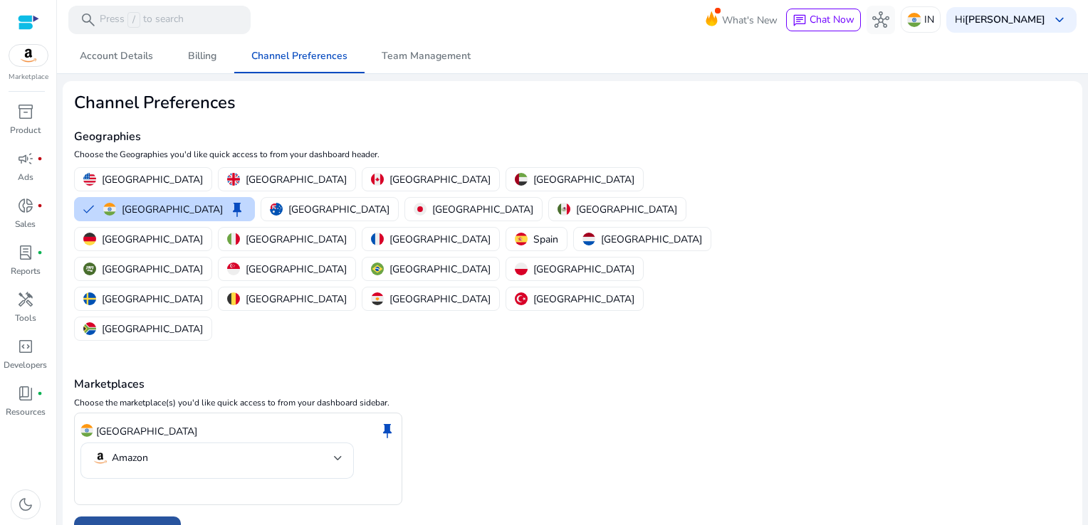
click at [134, 516] on span at bounding box center [127, 533] width 107 height 34
click at [134, 517] on div at bounding box center [572, 533] width 997 height 32
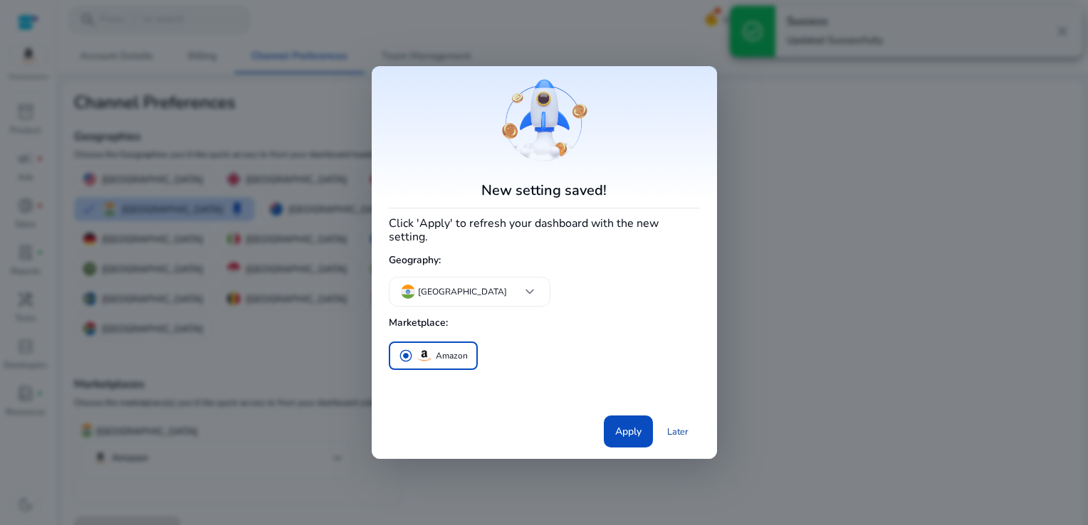
click at [683, 427] on link "Later" at bounding box center [678, 432] width 44 height 26
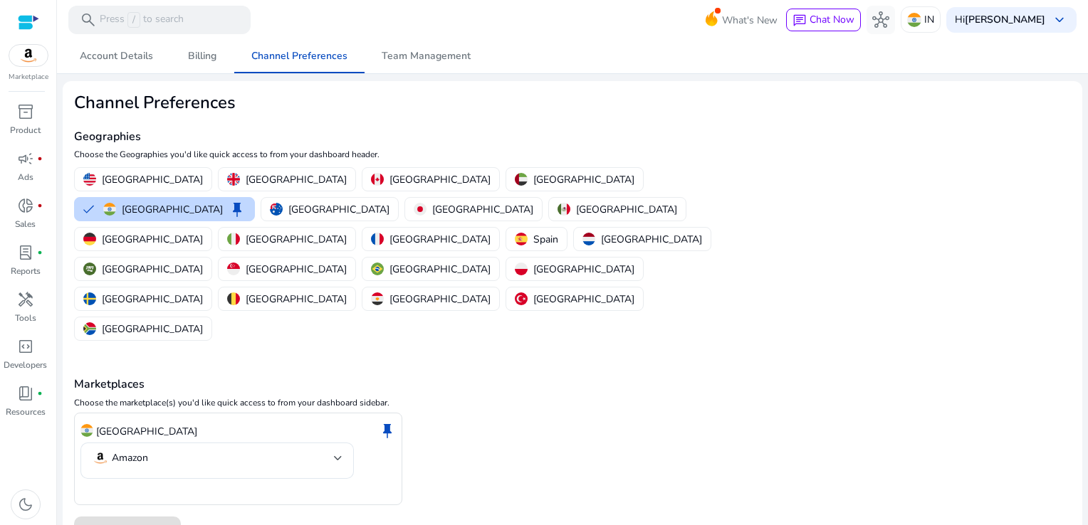
click at [1064, 25] on span "keyboard_arrow_down" at bounding box center [1059, 19] width 17 height 17
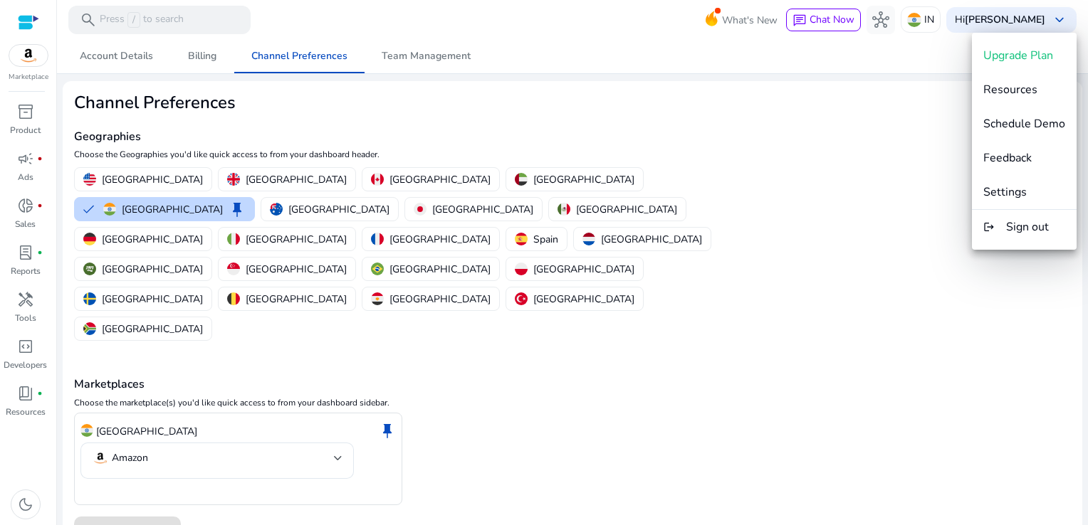
click at [900, 98] on div at bounding box center [544, 262] width 1088 height 525
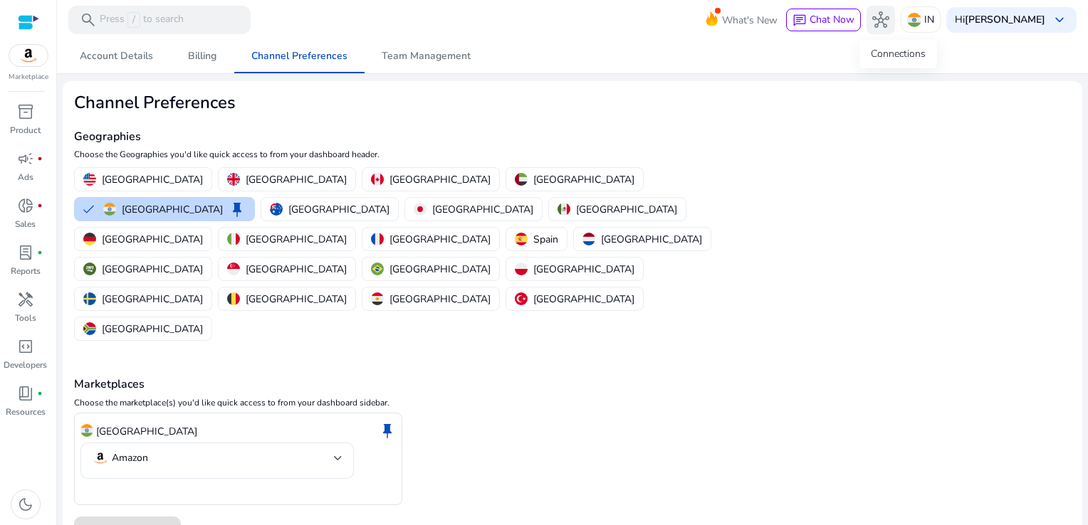
click at [895, 31] on button "hub" at bounding box center [880, 20] width 28 height 28
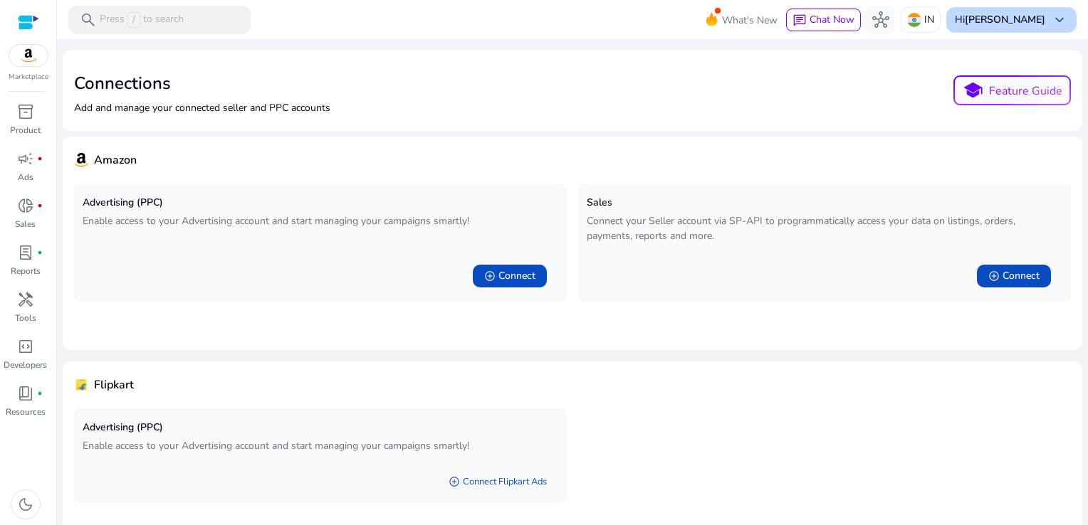
click at [1051, 23] on span "keyboard_arrow_down" at bounding box center [1059, 19] width 17 height 17
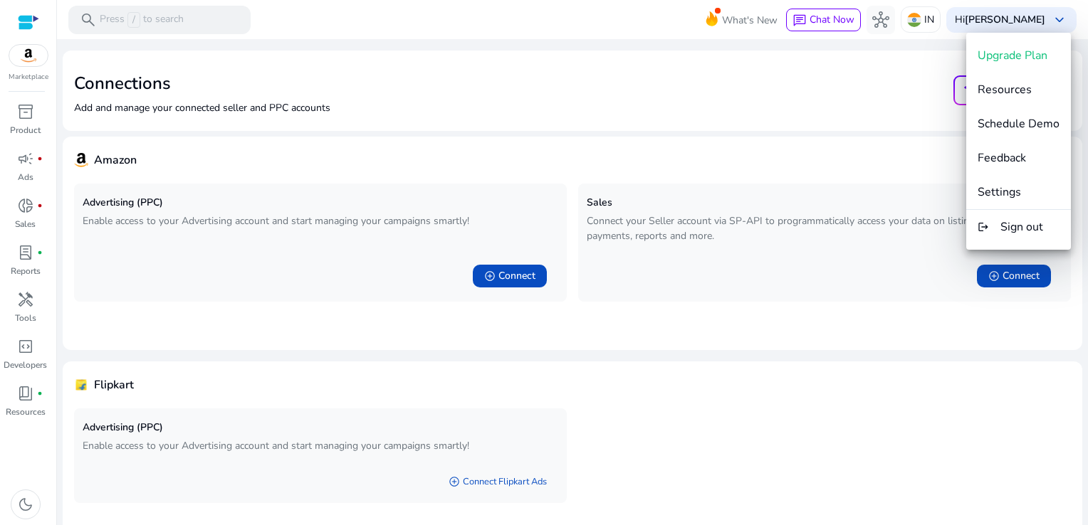
click at [904, 149] on div at bounding box center [544, 262] width 1088 height 525
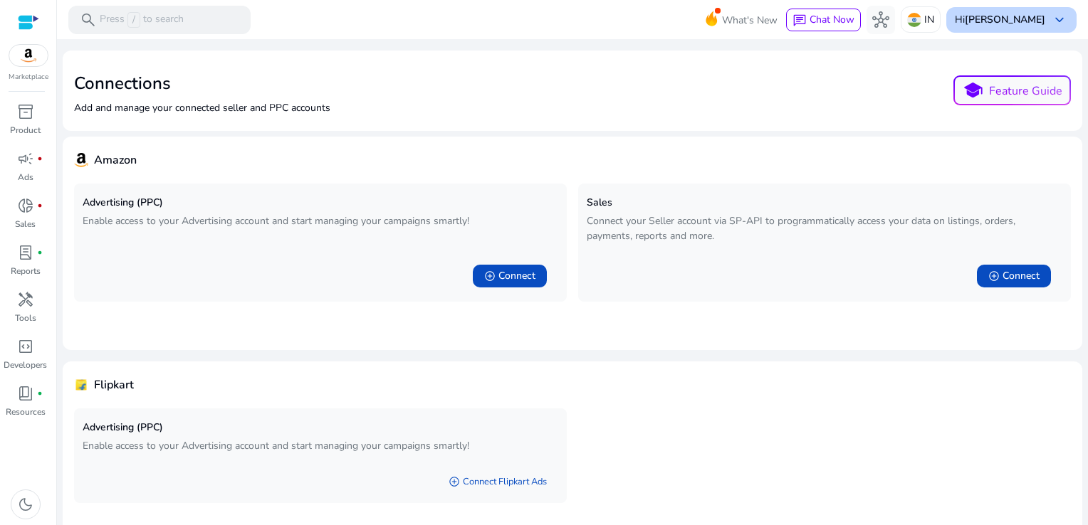
click at [1051, 17] on span "keyboard_arrow_down" at bounding box center [1059, 19] width 17 height 17
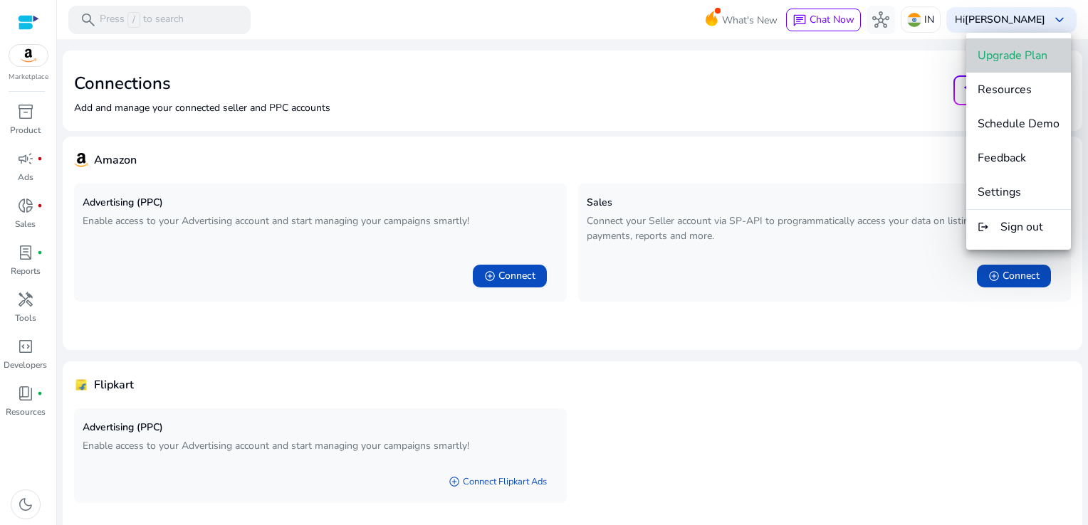
click at [1029, 70] on button "Upgrade Plan" at bounding box center [1018, 55] width 105 height 34
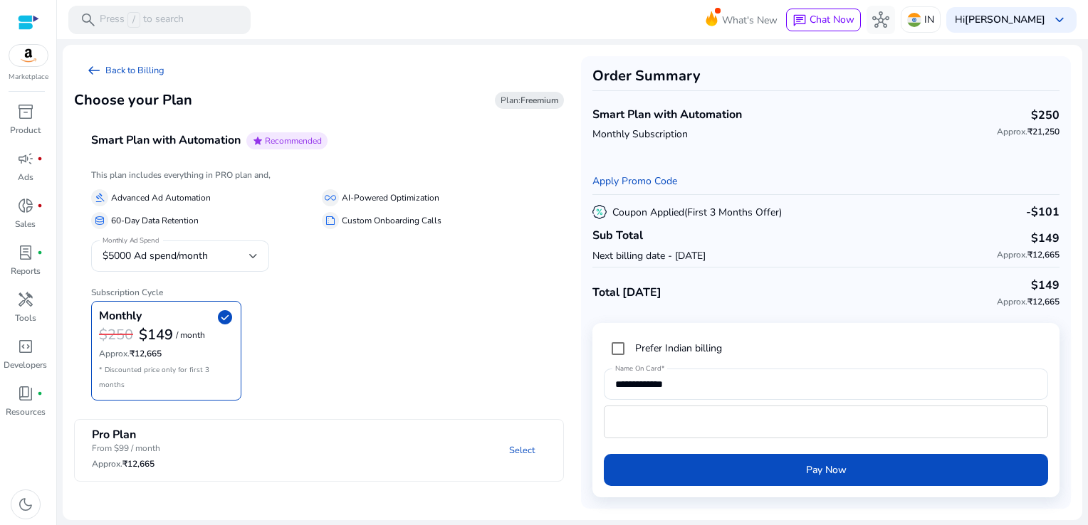
drag, startPoint x: 1087, startPoint y: 124, endPoint x: 1087, endPoint y: 207, distance: 83.3
click at [1087, 207] on html "We recommend switching to desktop view for the best experience. Marketplace inv…" at bounding box center [544, 262] width 1088 height 525
click at [529, 443] on link "Select" at bounding box center [522, 451] width 48 height 26
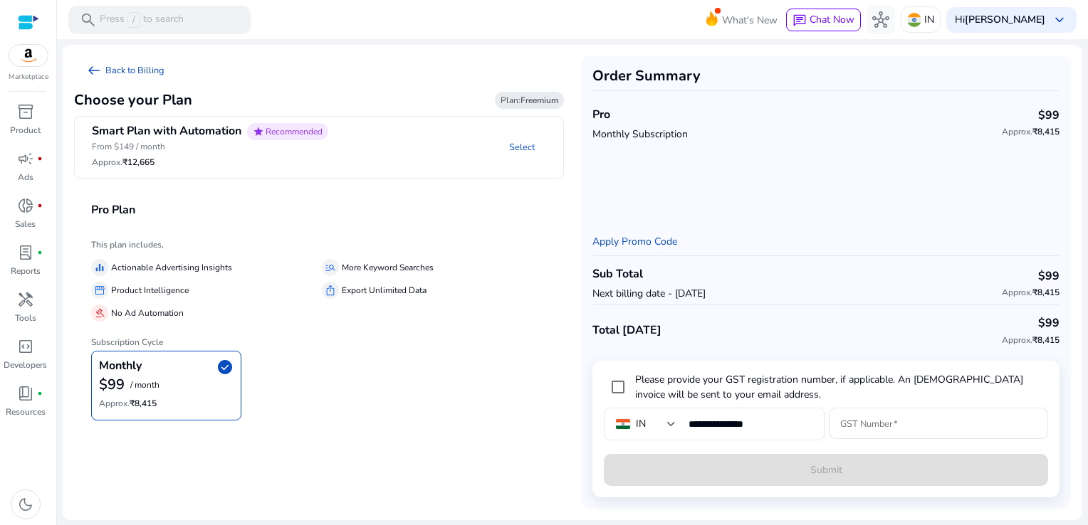
drag, startPoint x: 1087, startPoint y: 168, endPoint x: 1090, endPoint y: 203, distance: 35.0
click at [1087, 203] on html "We recommend switching to desktop view for the best experience. Marketplace inv…" at bounding box center [544, 262] width 1088 height 525
click at [857, 280] on div "Sub Total Next billing date - [DATE] $99 Approx. ₹8,415" at bounding box center [825, 283] width 467 height 43
